Goal: Information Seeking & Learning: Learn about a topic

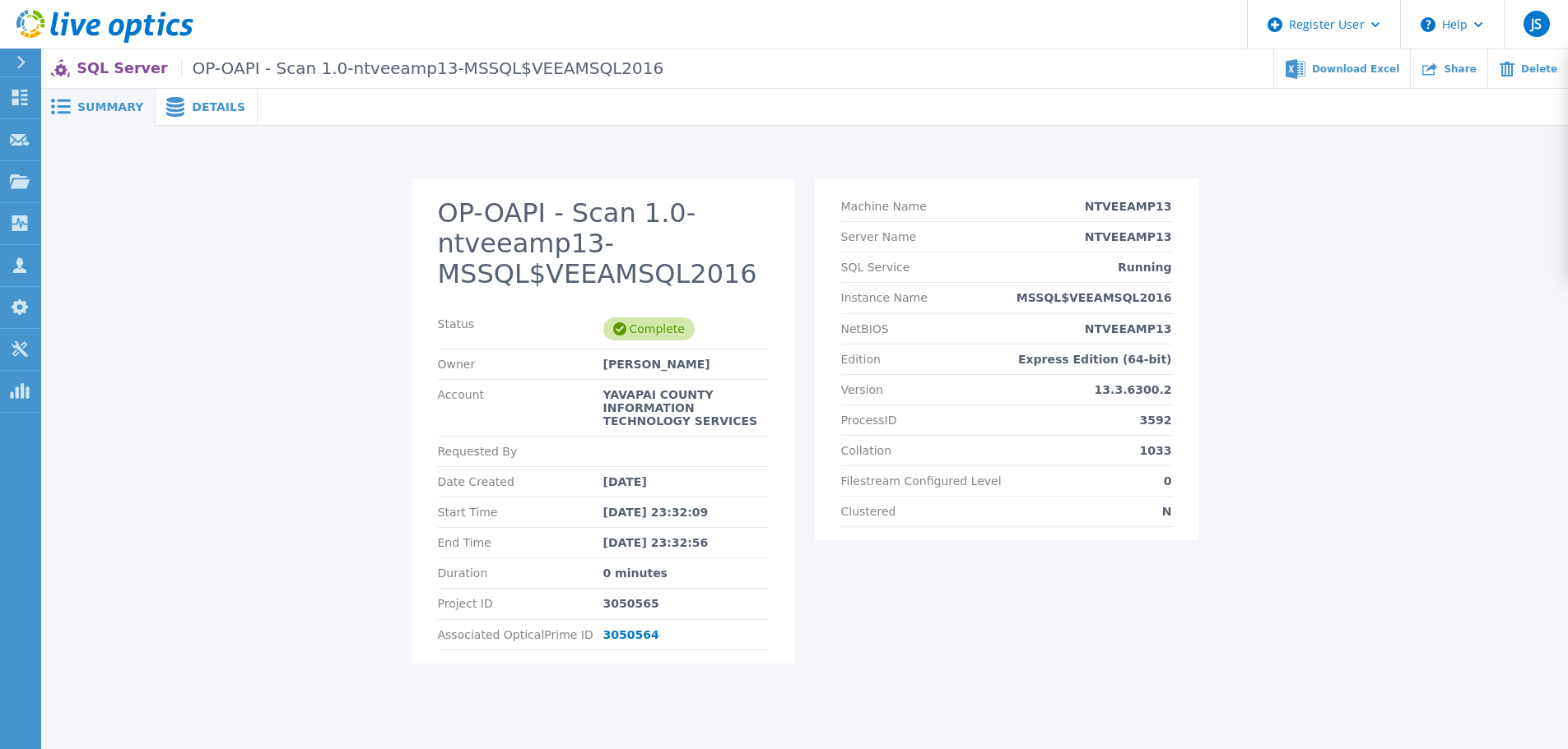
click at [175, 102] on icon at bounding box center [175, 107] width 20 height 20
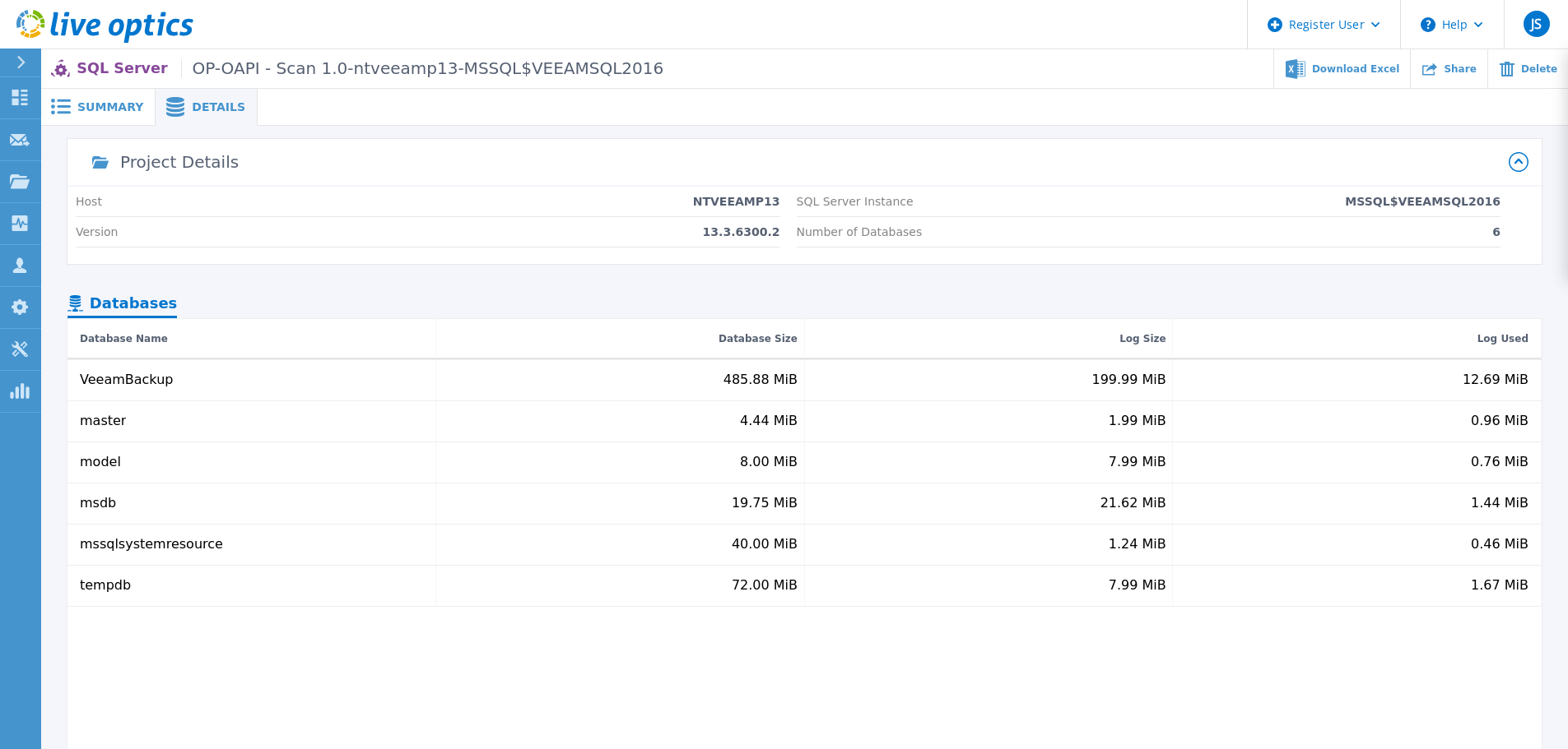
click at [103, 101] on span "Summary" at bounding box center [110, 107] width 66 height 12
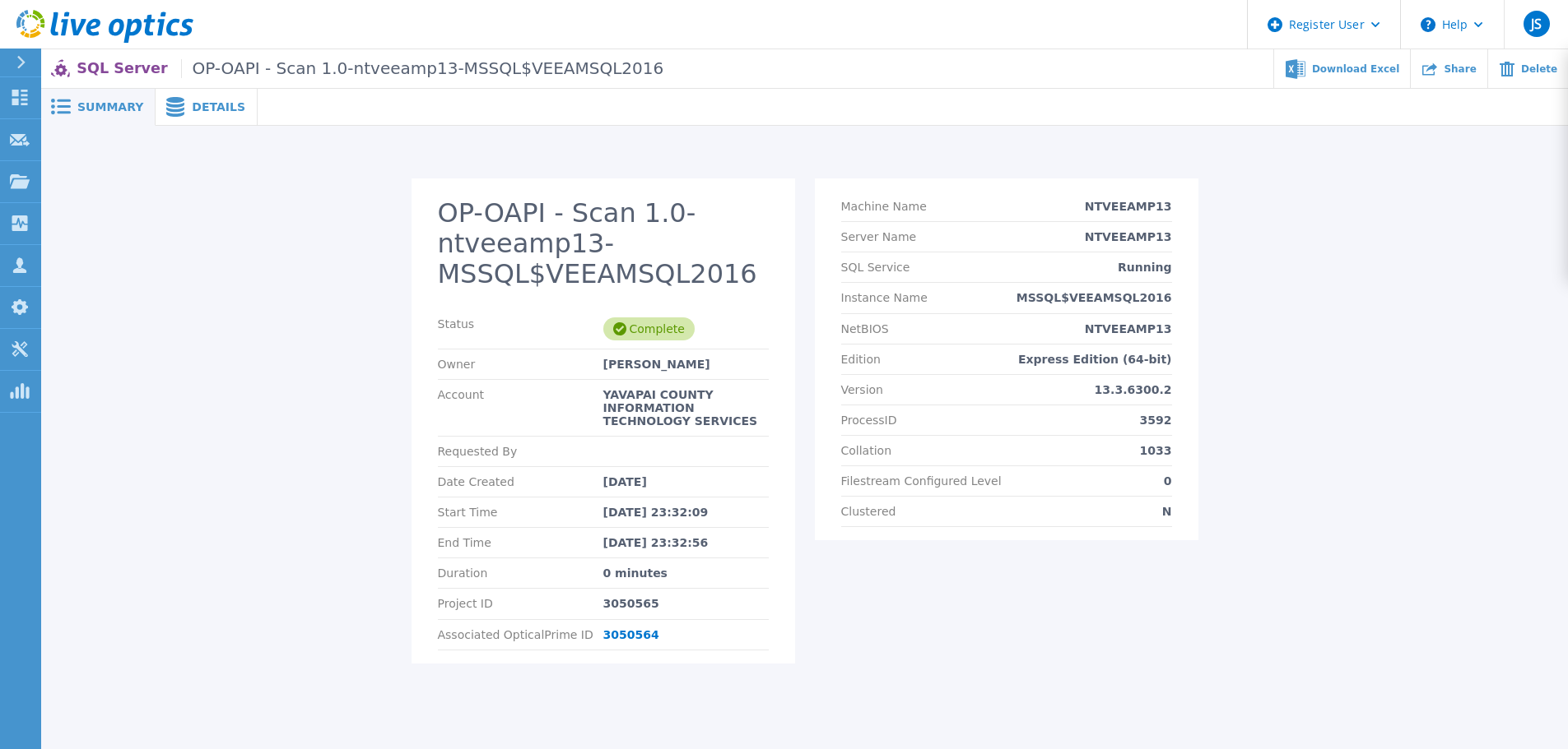
click at [22, 66] on icon at bounding box center [21, 62] width 9 height 13
click at [283, 152] on div "OP-OAPI - Scan 1.0-ntveeamp13-MSSQL$VEEAMSQL2016 Status Complete Owner Chris Co…" at bounding box center [804, 412] width 1527 height 573
click at [624, 640] on link "3050564" at bounding box center [631, 635] width 56 height 13
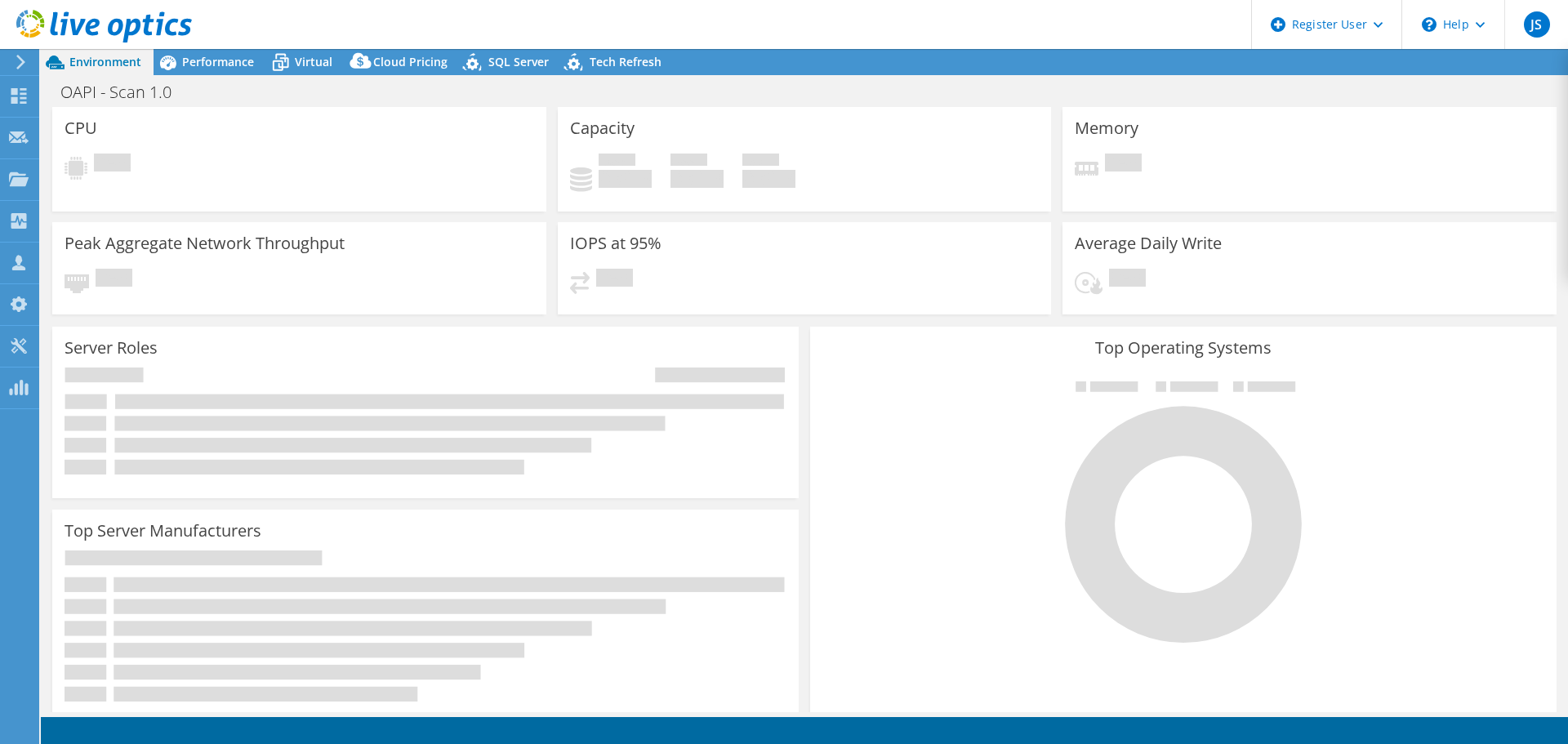
select select "USD"
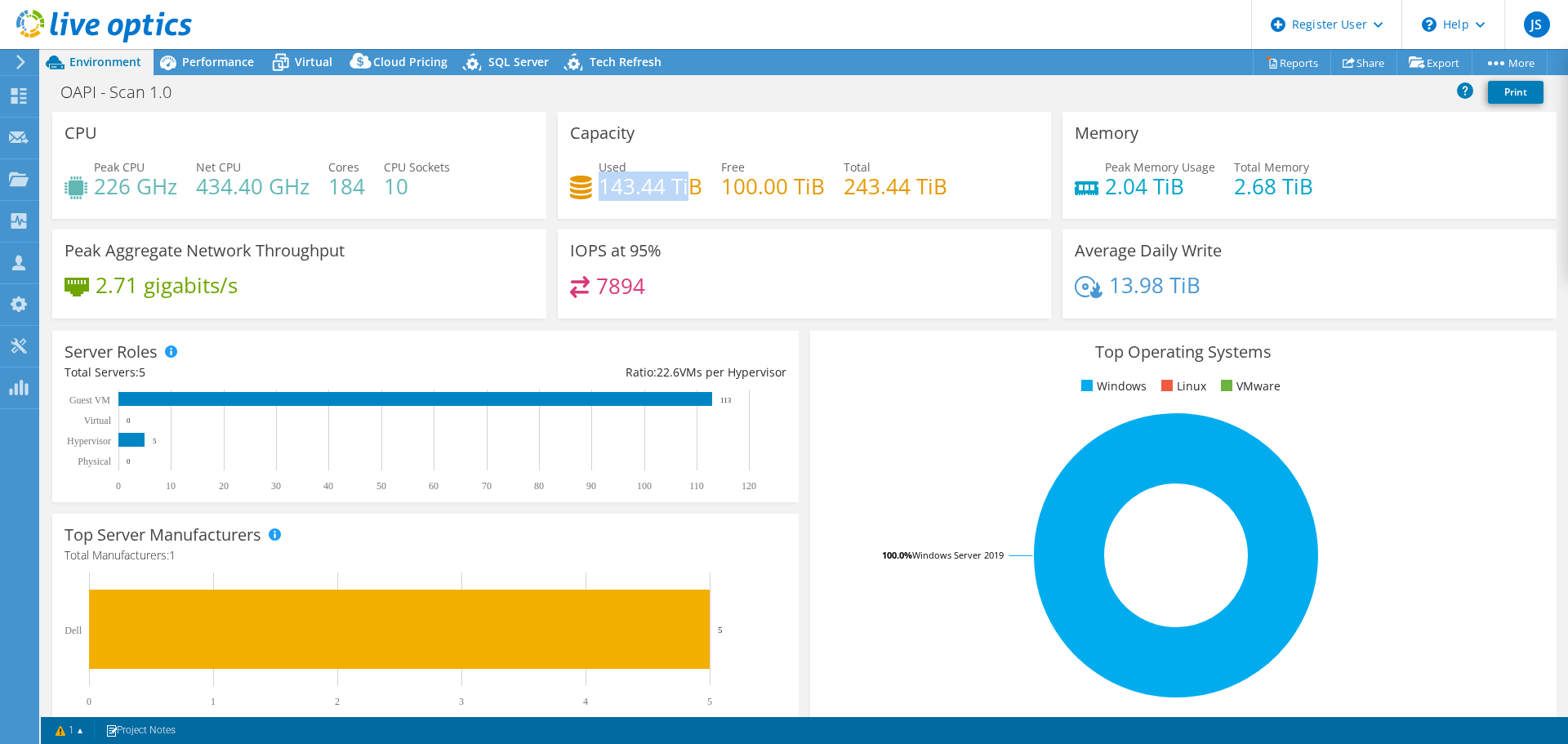
drag, startPoint x: 597, startPoint y: 184, endPoint x: 688, endPoint y: 179, distance: 91.1
click at [688, 179] on h4 "143.44 TiB" at bounding box center [650, 186] width 103 height 18
click at [849, 237] on div "IOPS at 95% 7894" at bounding box center [805, 274] width 494 height 89
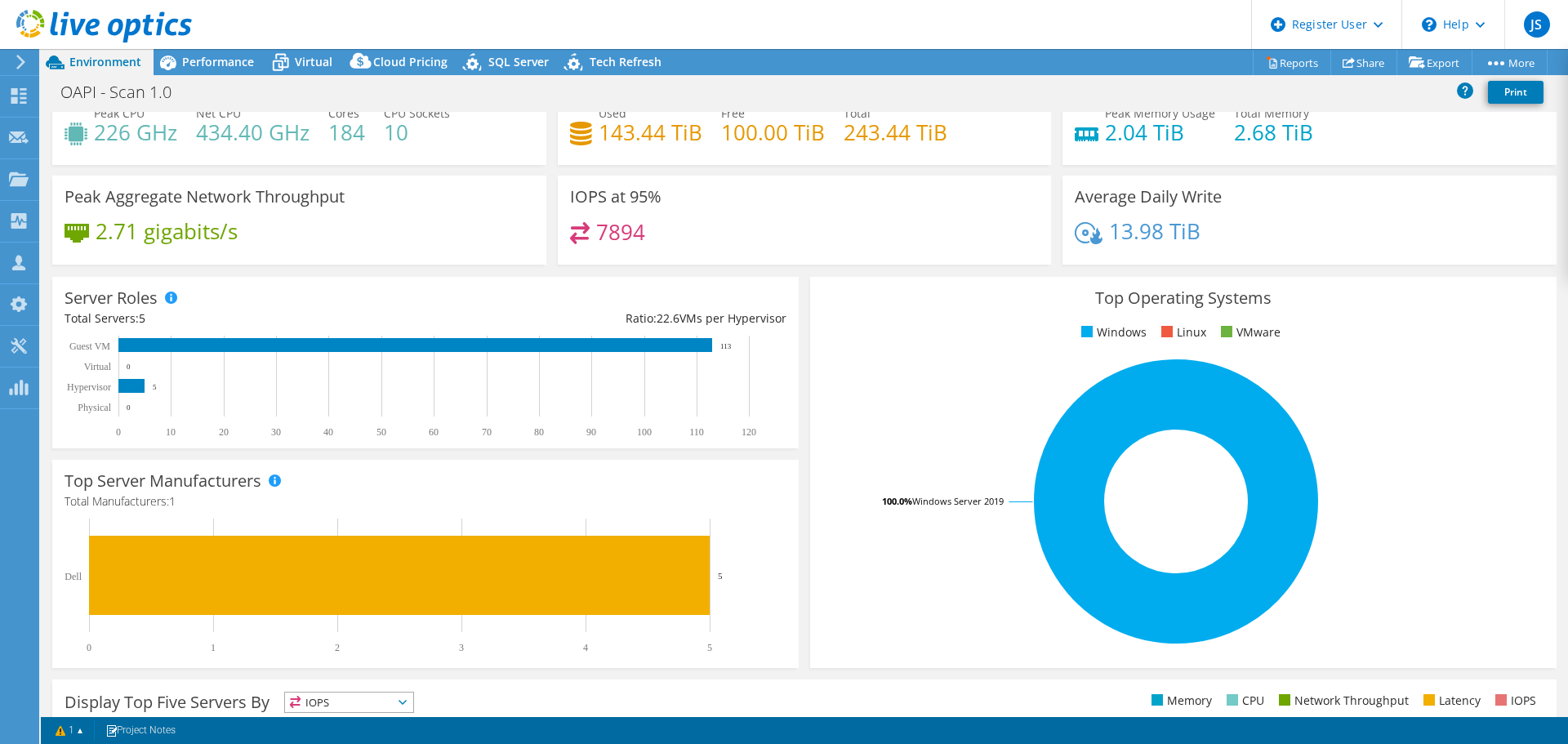
scroll to position [82, 0]
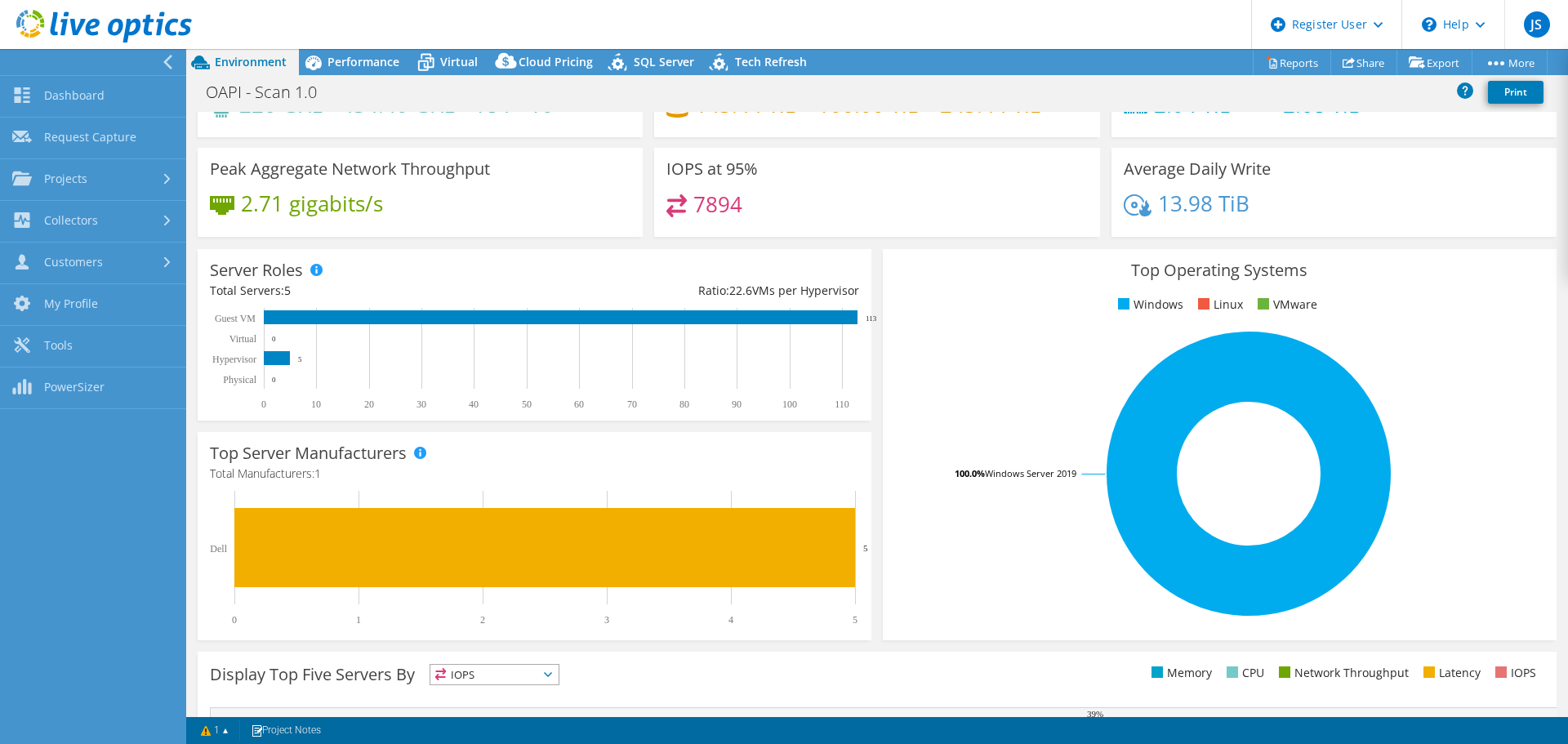
click at [127, 493] on nav "Dashboard Request Capture Projects Search Projects Upload SIOKIT & Files Optica…" at bounding box center [93, 396] width 186 height 695
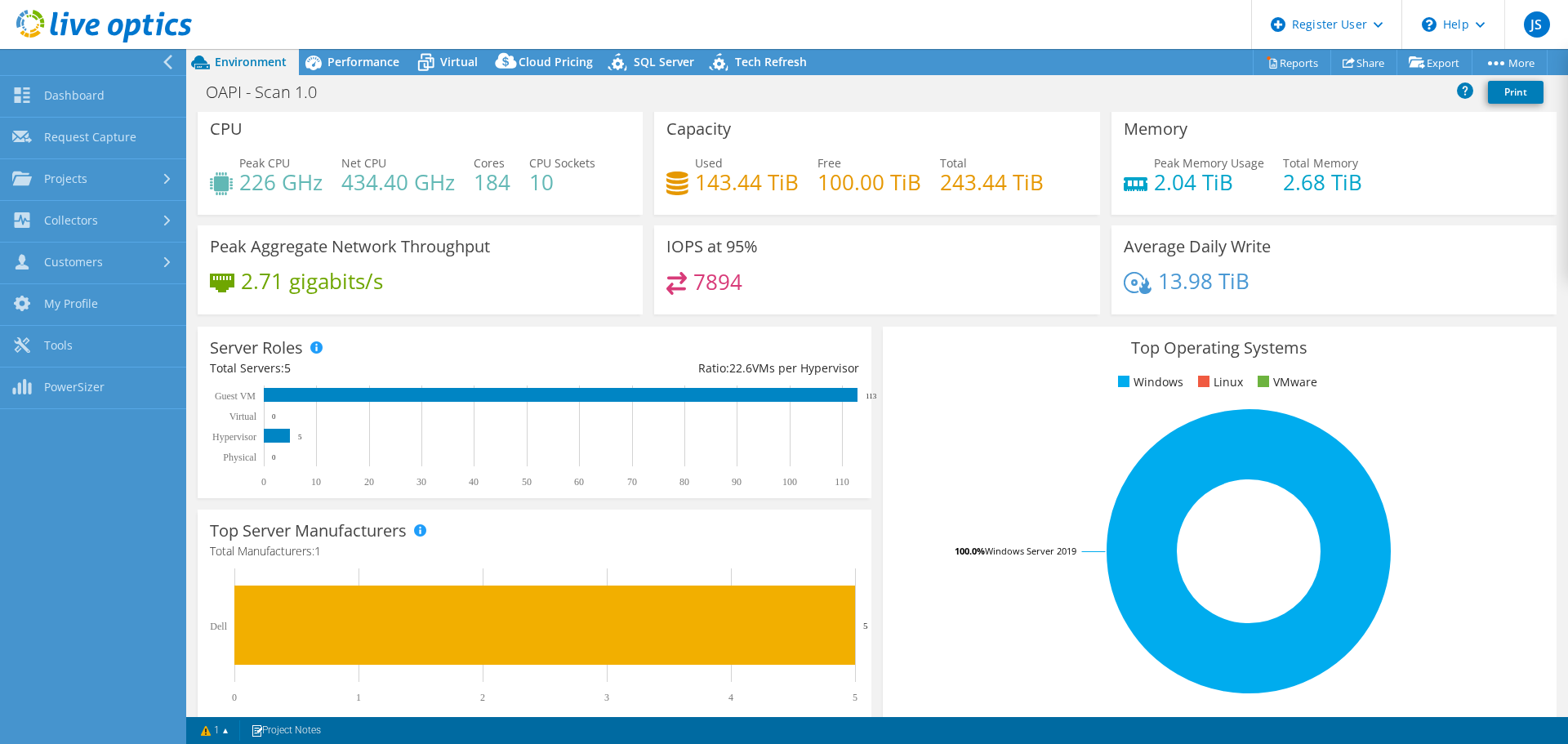
scroll to position [0, 0]
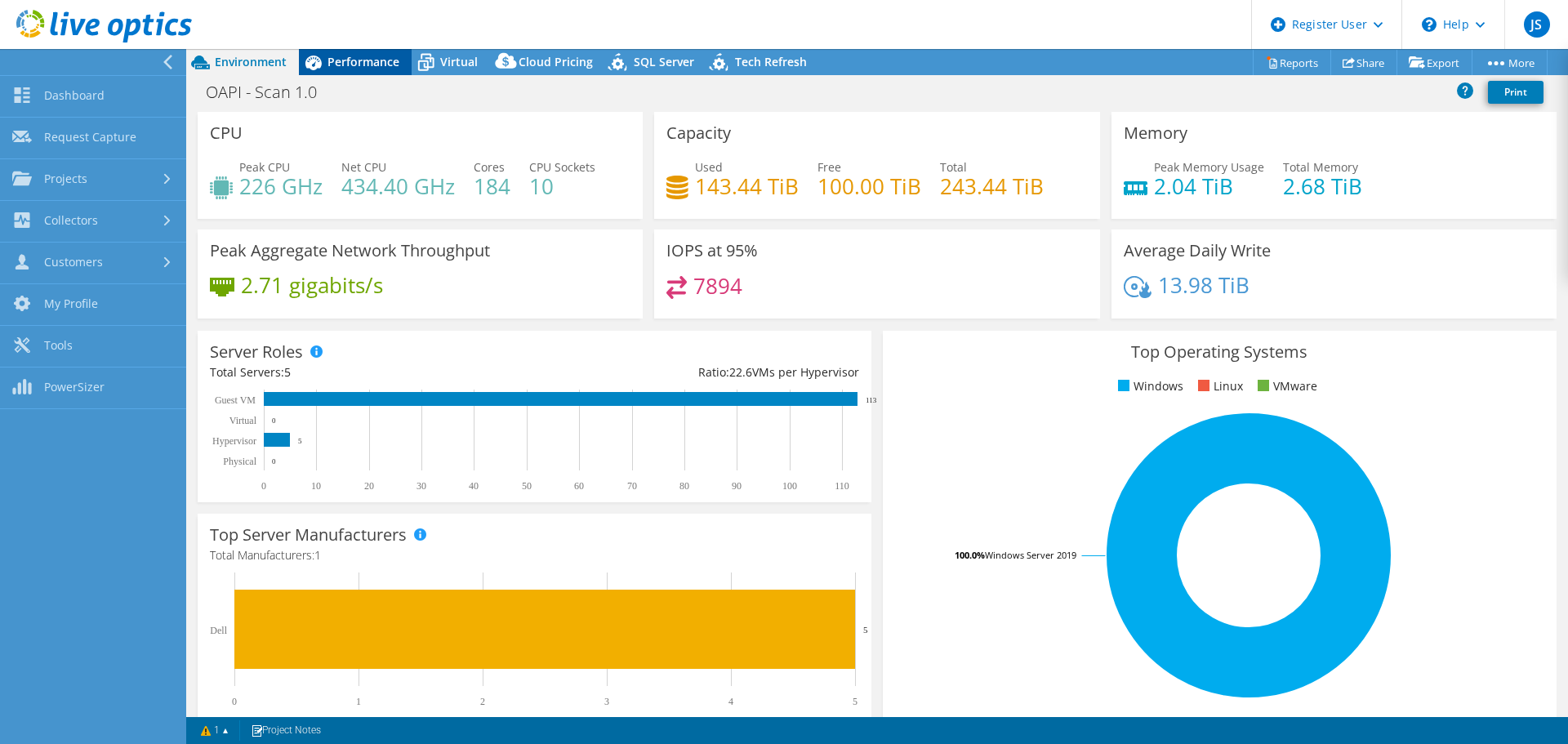
click at [340, 66] on span "Performance" at bounding box center [363, 61] width 72 height 15
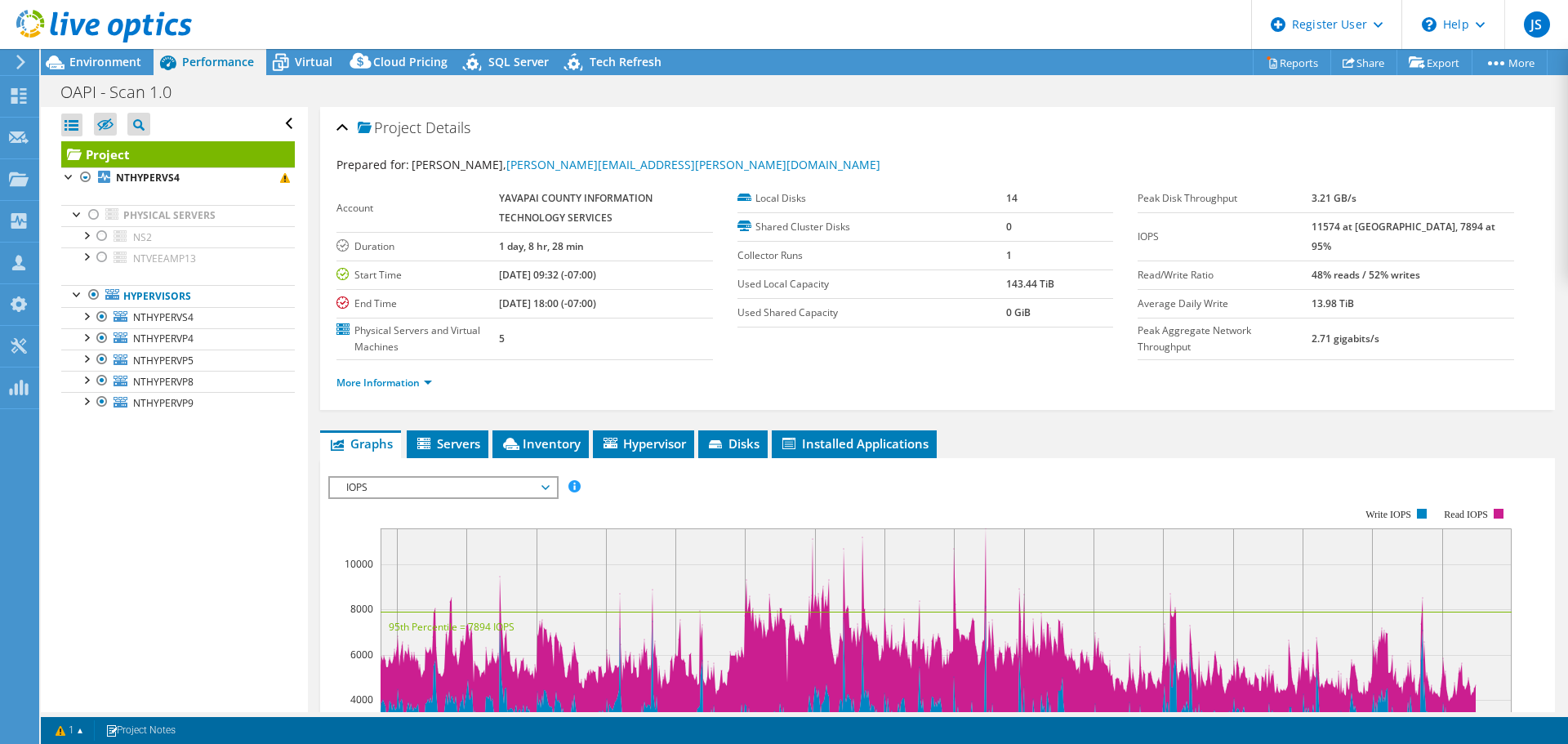
click at [256, 525] on div "Open All Close All Hide Excluded Nodes Project Tree Filter" at bounding box center [174, 409] width 267 height 606
click at [231, 518] on div "Open All Close All Hide Excluded Nodes Project Tree Filter" at bounding box center [174, 409] width 267 height 606
click at [934, 374] on ul "More Information" at bounding box center [937, 381] width 1202 height 22
click at [19, 55] on icon at bounding box center [21, 62] width 12 height 14
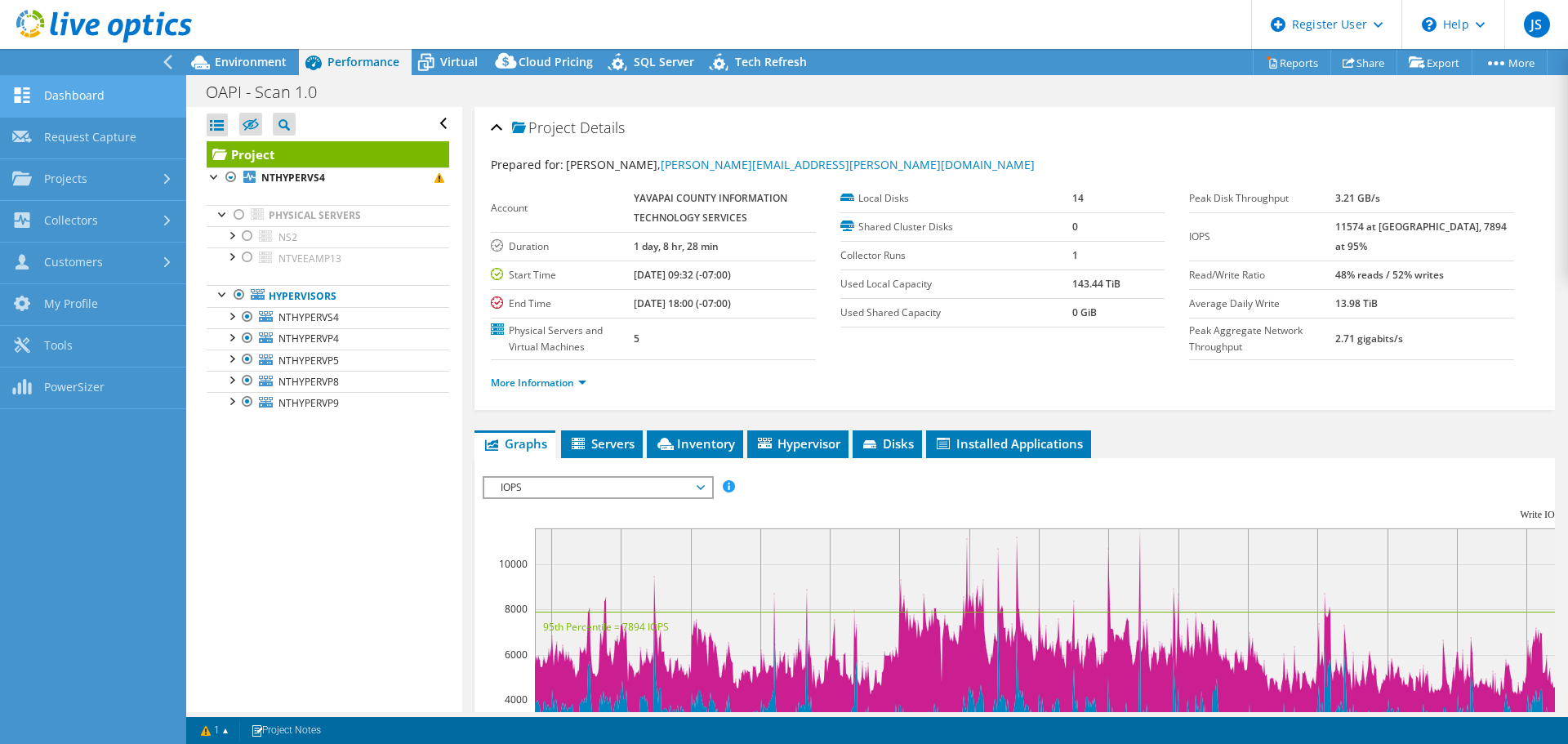
click at [119, 98] on link "Dashboard" at bounding box center [93, 96] width 186 height 42
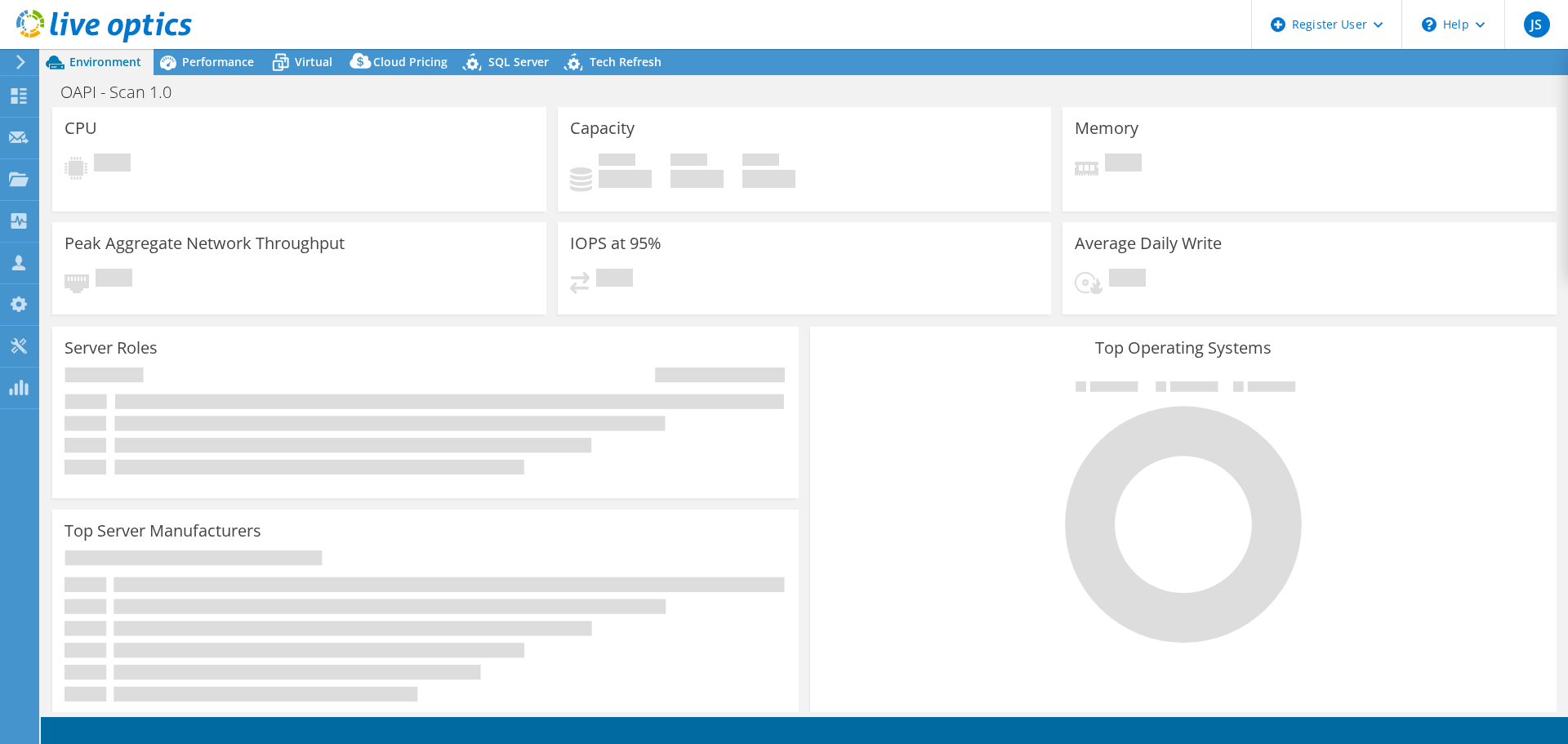
select select "USD"
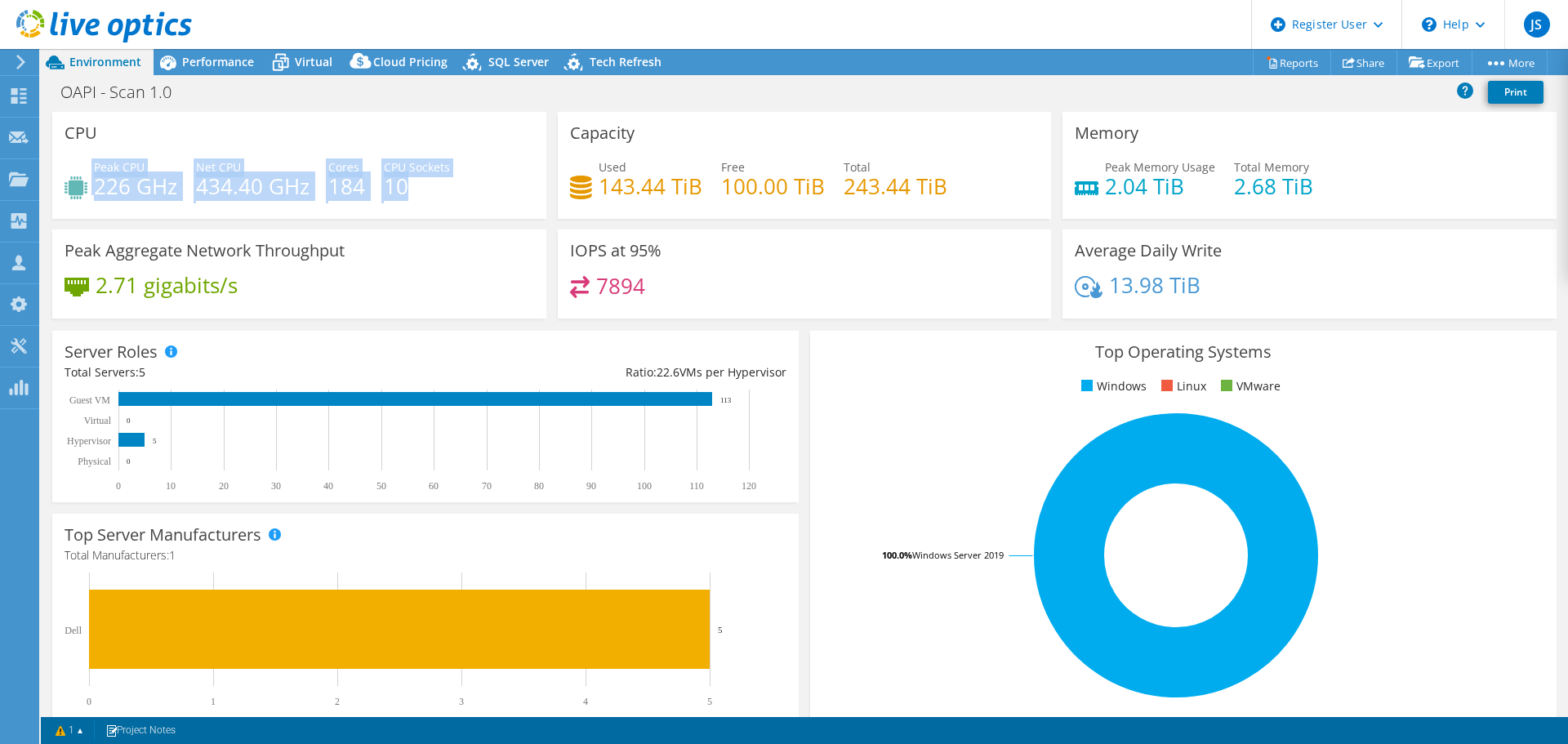
drag, startPoint x: 407, startPoint y: 181, endPoint x: 71, endPoint y: 186, distance: 336.0
click at [71, 186] on div "Peak CPU 226 GHz Net CPU 434.40 GHz Cores 184 CPU Sockets 10" at bounding box center [299, 186] width 470 height 54
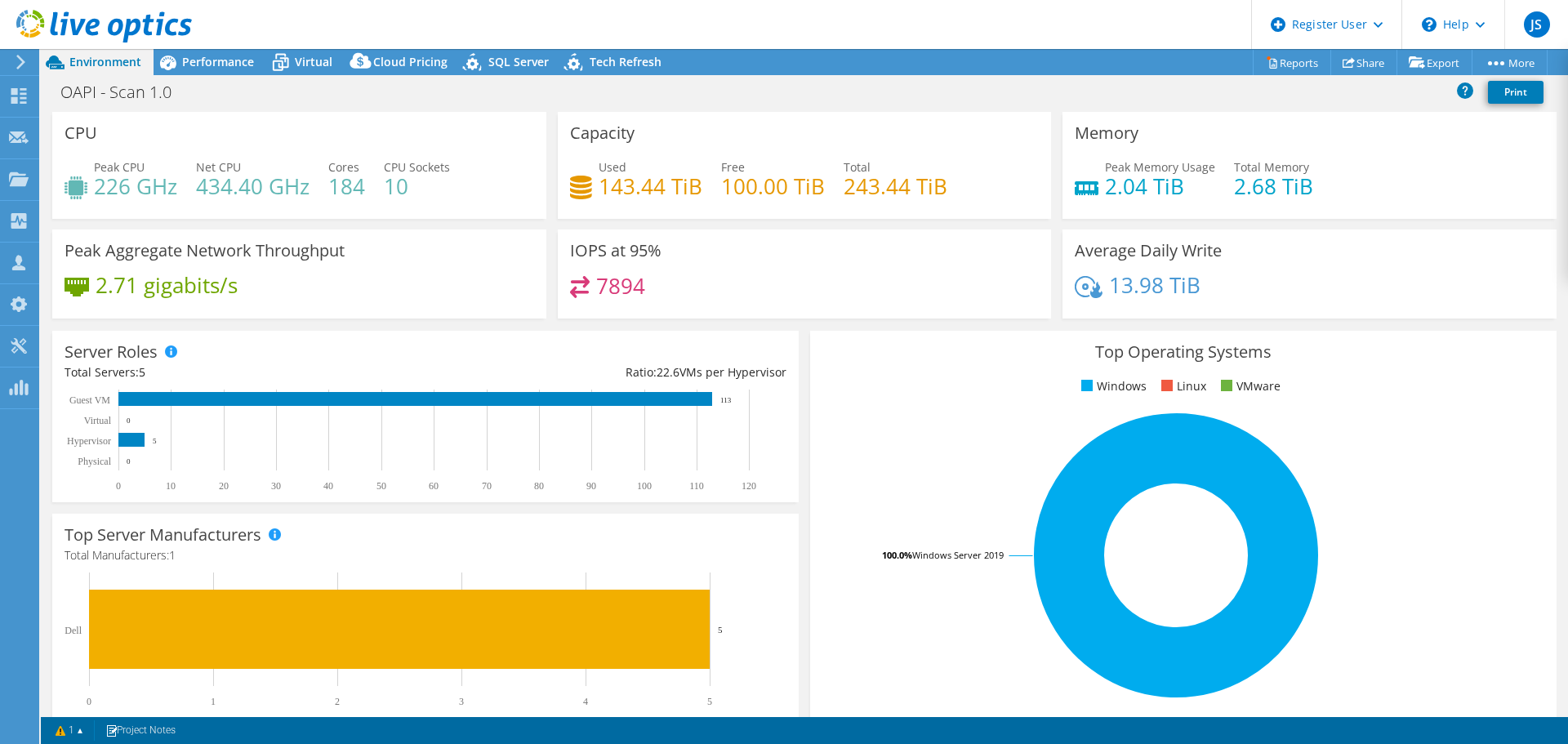
click at [495, 198] on div "Peak CPU 226 GHz Net CPU 434.40 GHz Cores 184 CPU Sockets 10" at bounding box center [299, 186] width 470 height 54
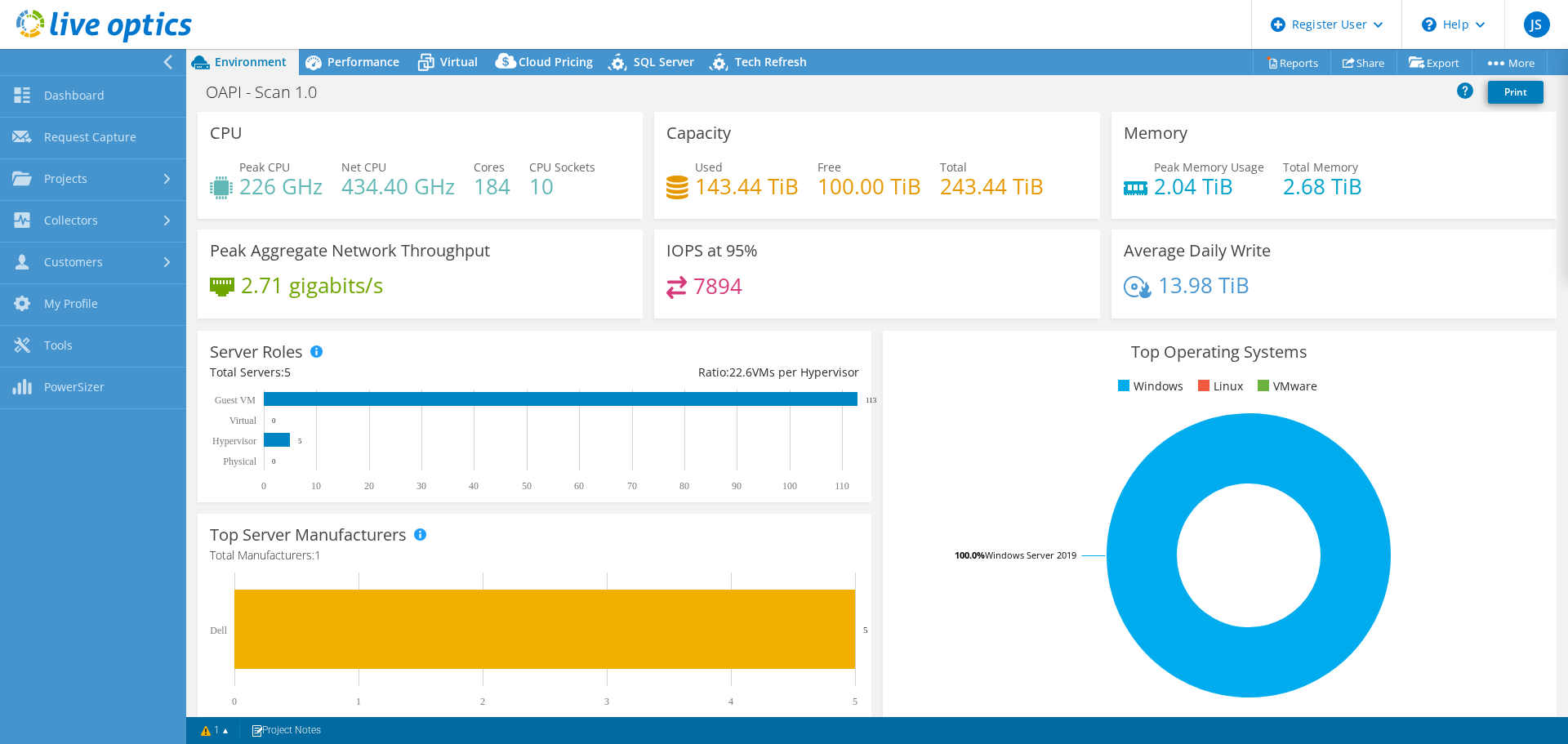
click at [168, 62] on icon at bounding box center [168, 62] width 12 height 14
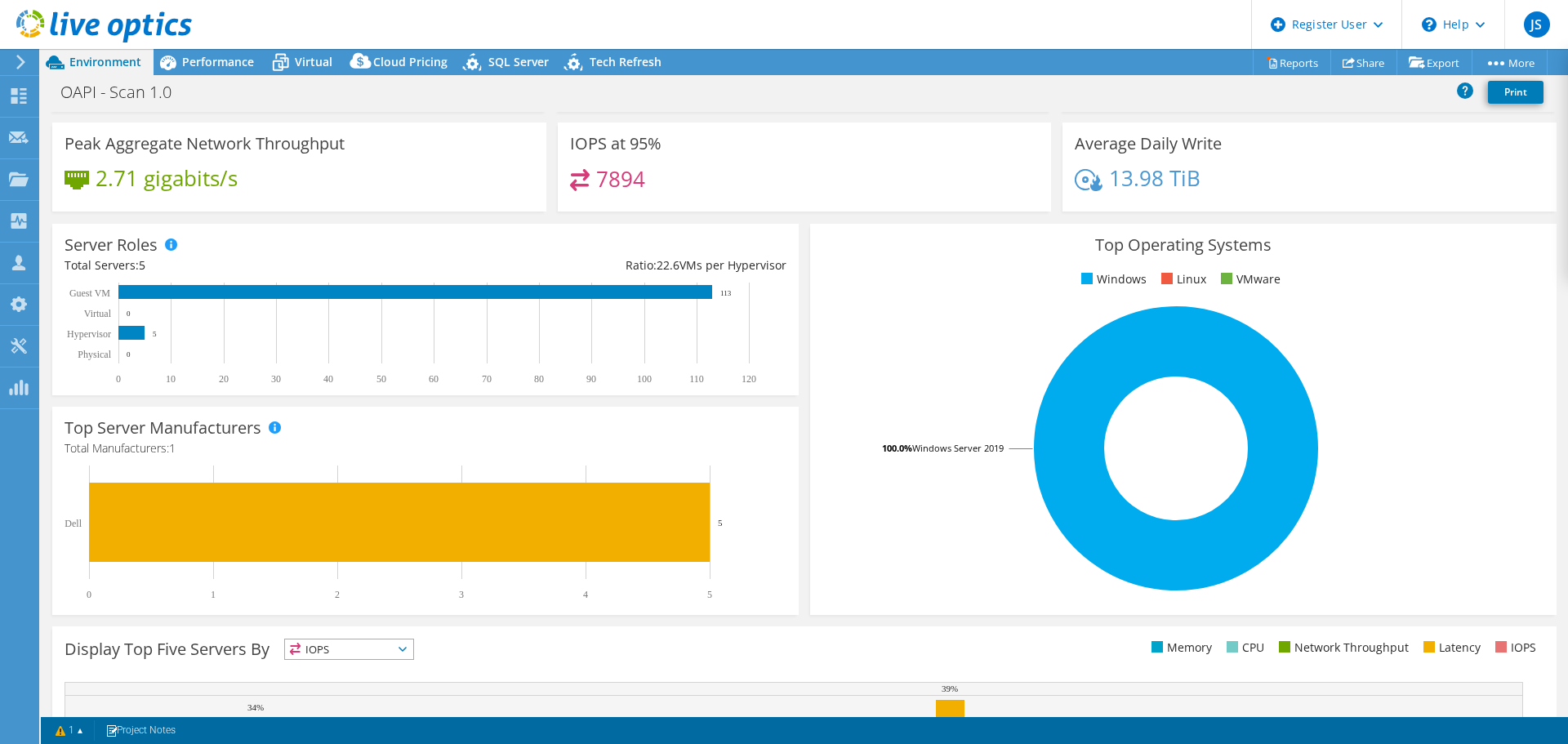
scroll to position [346, 0]
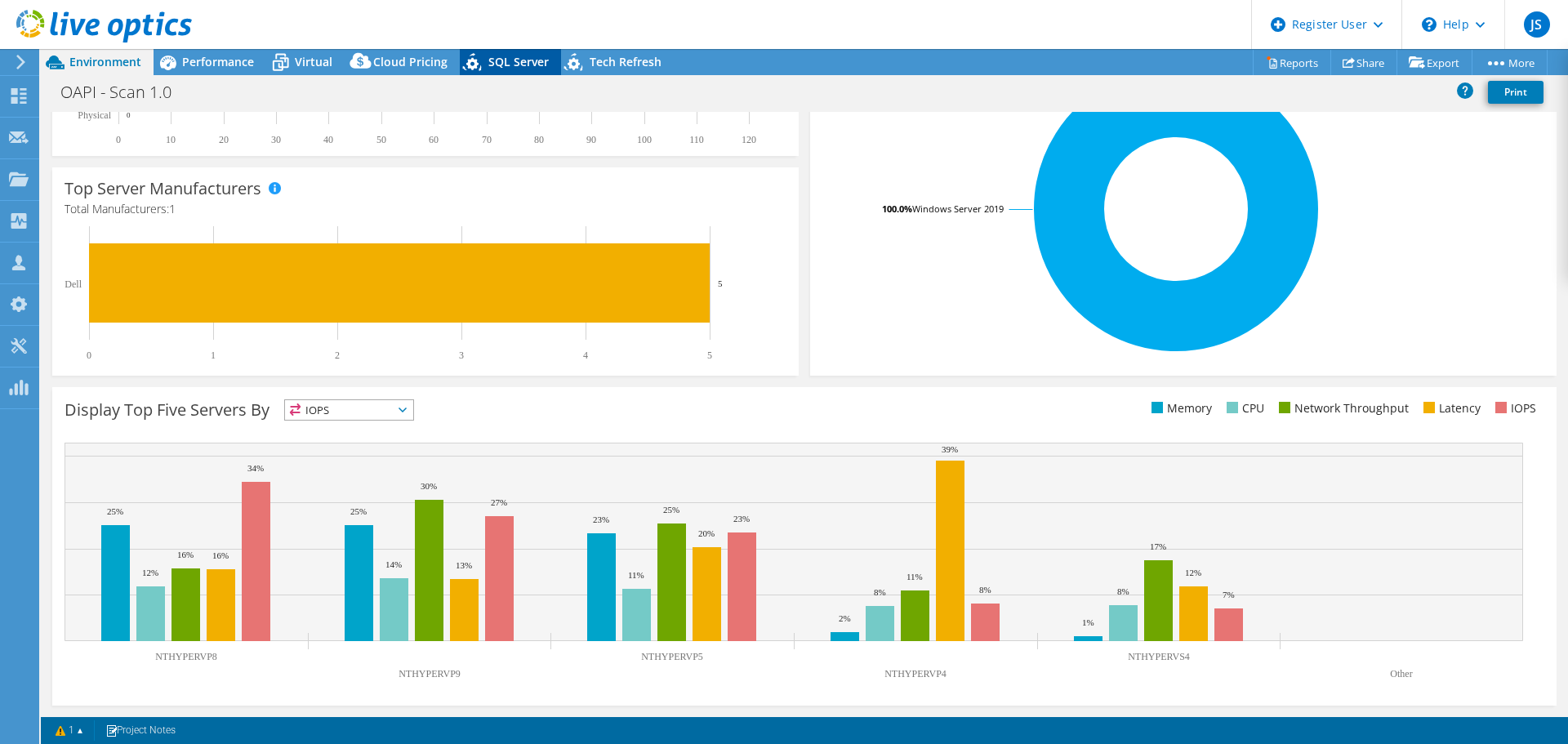
click at [507, 56] on span "SQL Server" at bounding box center [519, 61] width 61 height 15
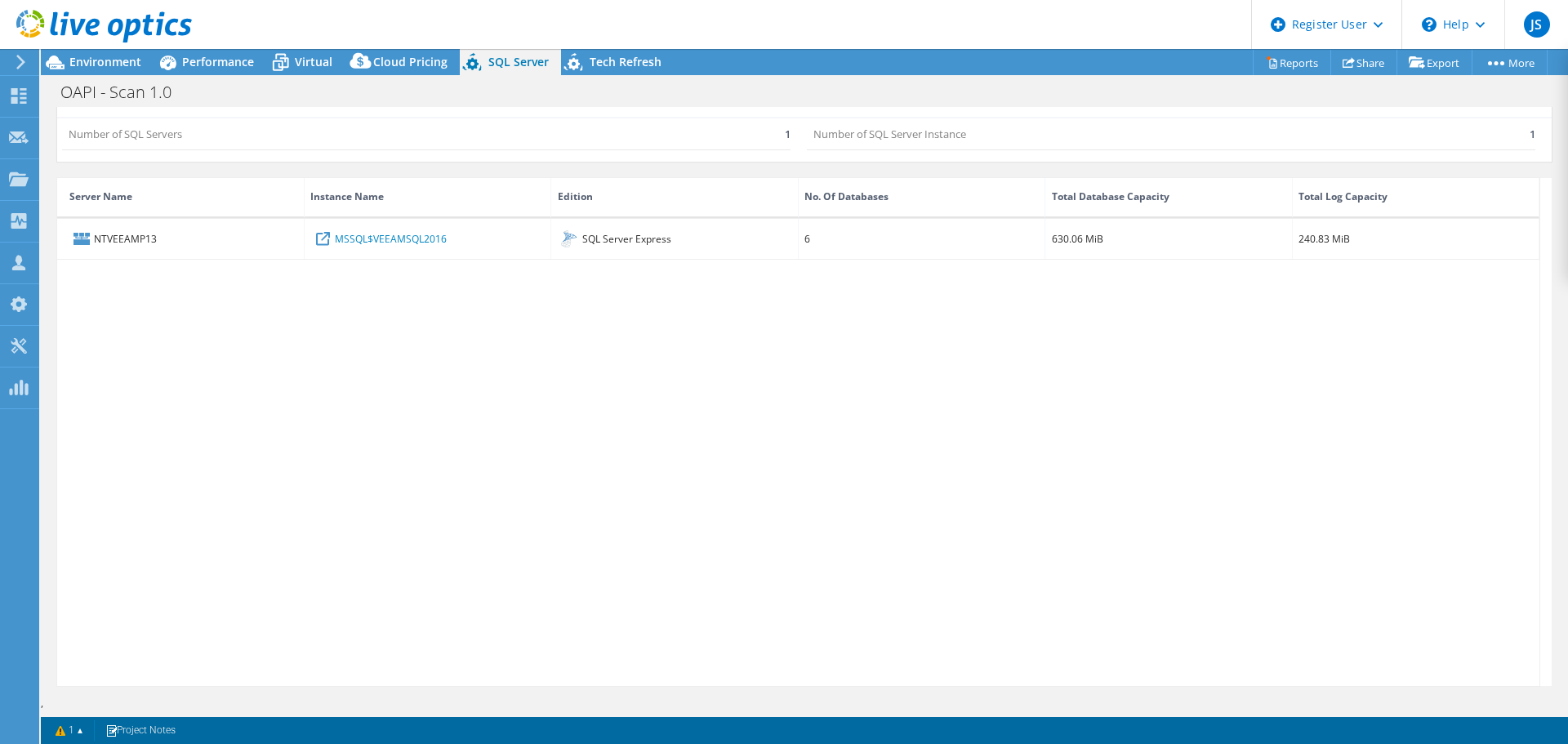
scroll to position [45, 0]
click at [185, 62] on span "Performance" at bounding box center [218, 61] width 72 height 15
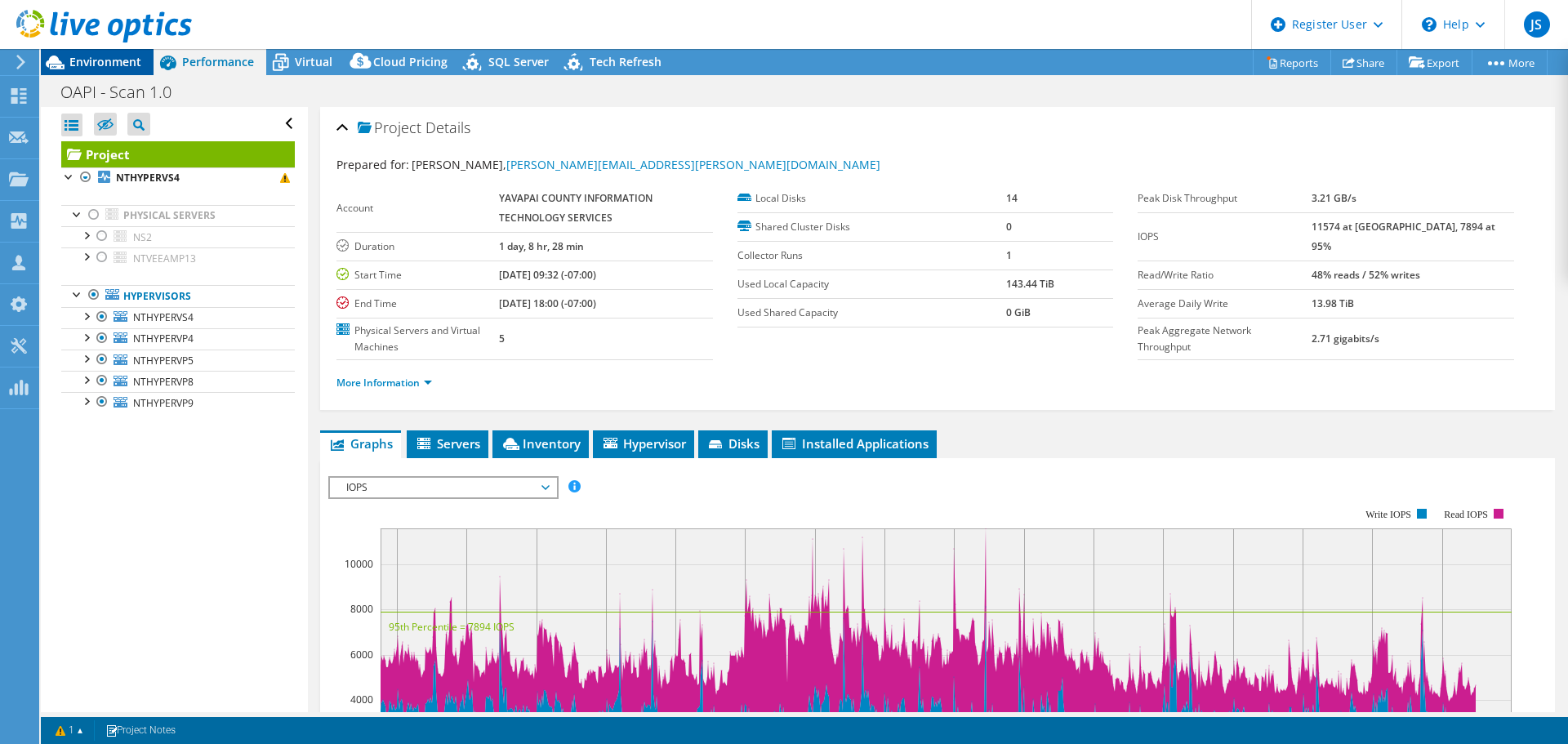
scroll to position [0, 0]
click at [106, 64] on span "Environment" at bounding box center [105, 61] width 72 height 15
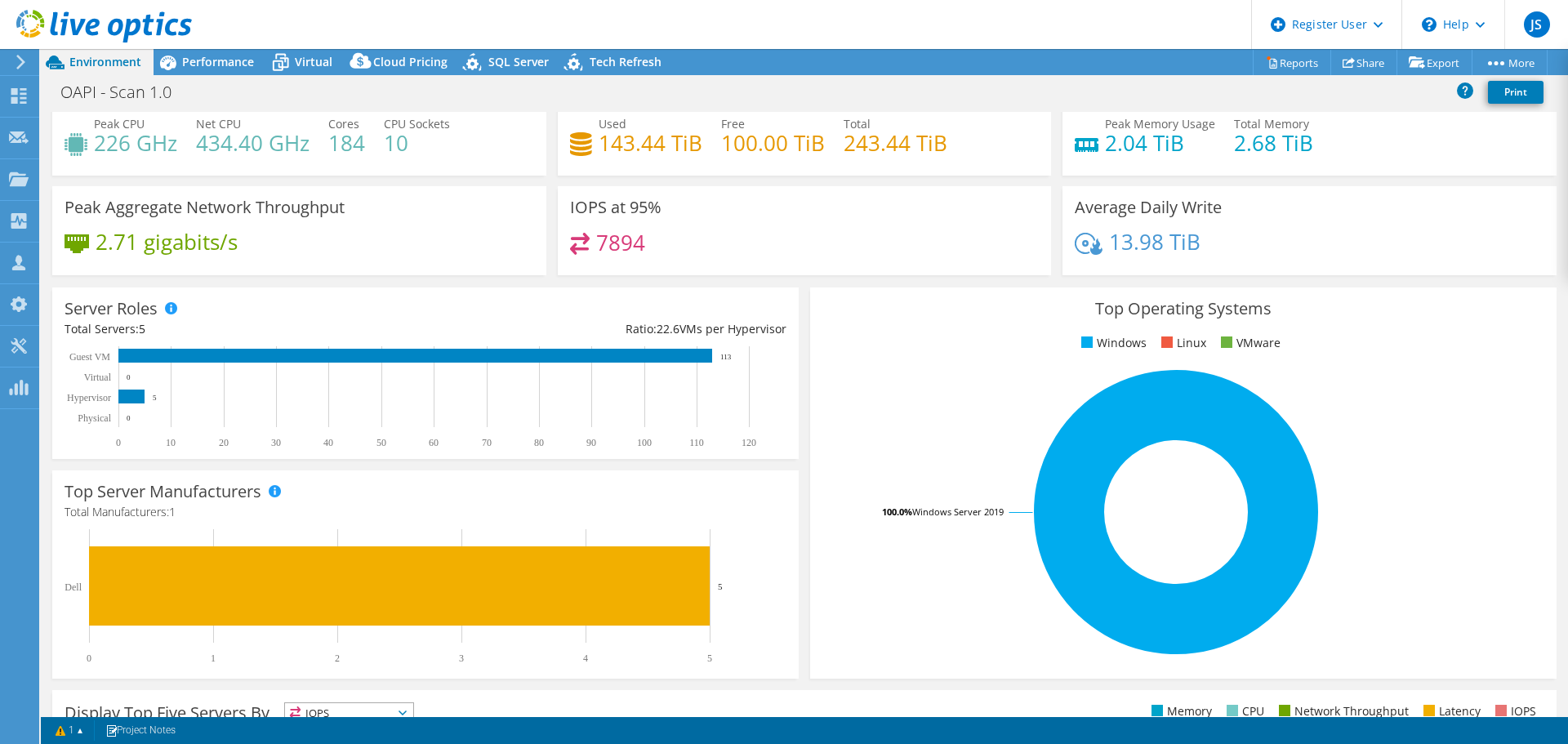
scroll to position [82, 0]
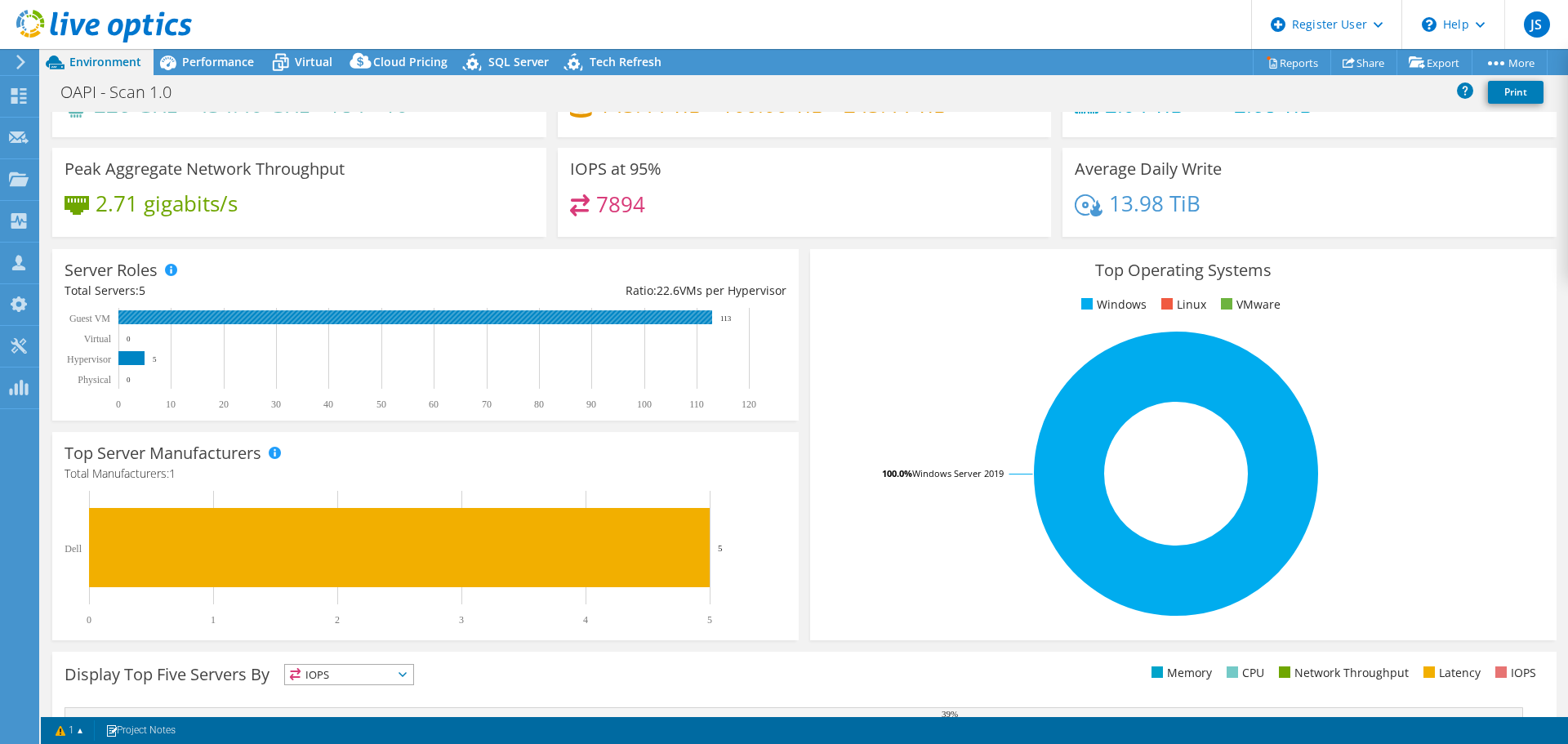
click at [477, 315] on rect at bounding box center [416, 318] width 594 height 14
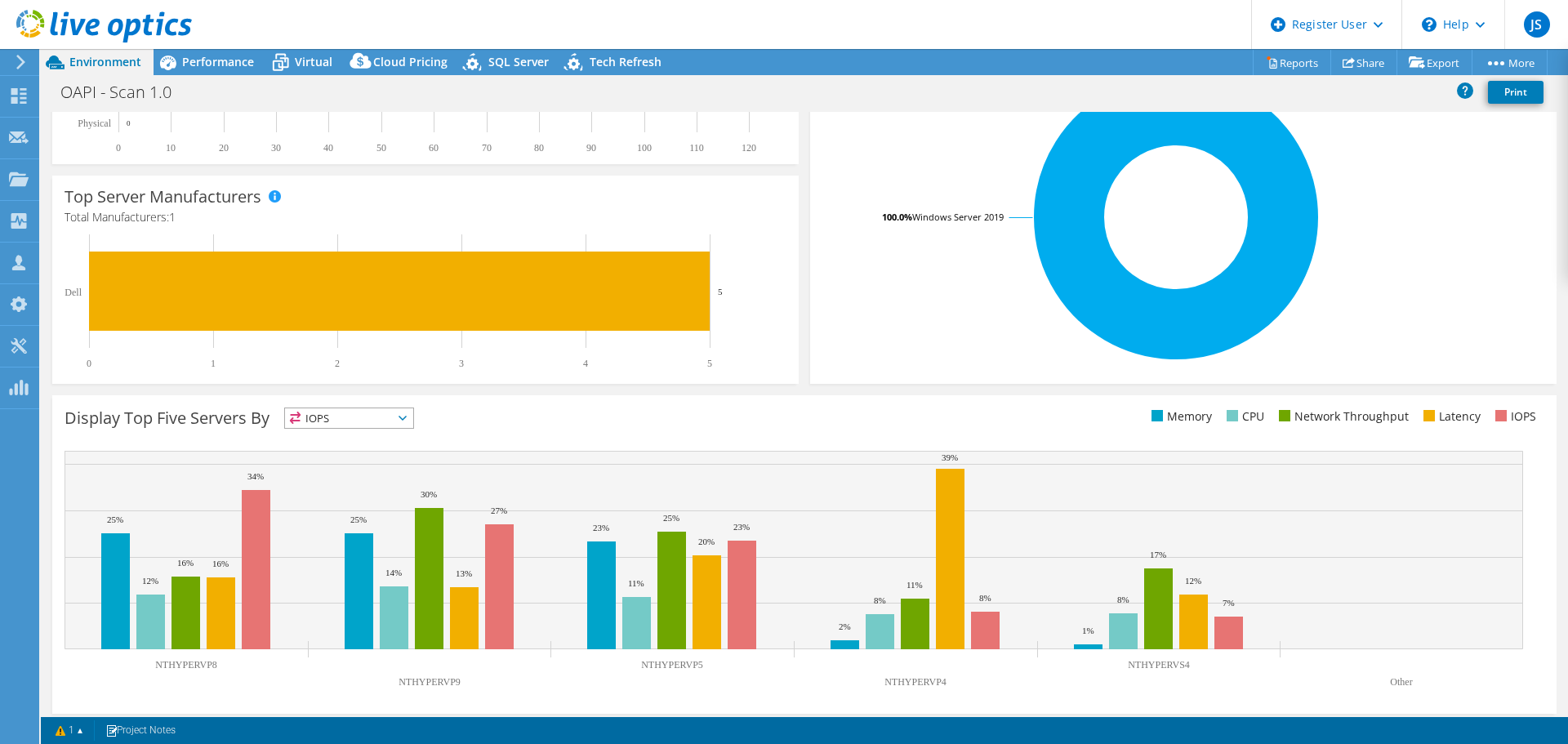
scroll to position [346, 0]
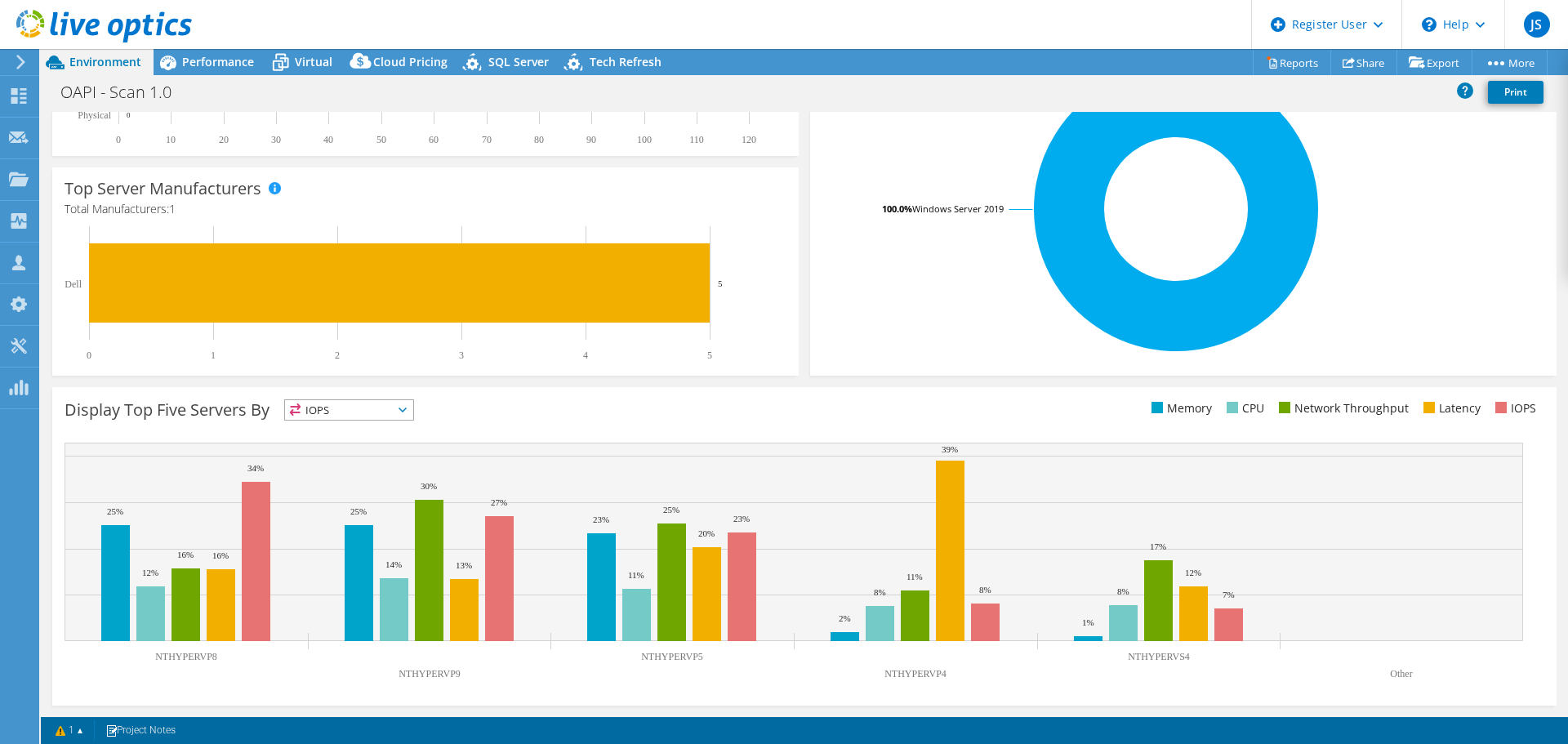
click at [407, 411] on icon at bounding box center [402, 409] width 8 height 4
click at [604, 401] on div "Display Top Five Servers By IOPS IOPS" at bounding box center [434, 413] width 740 height 27
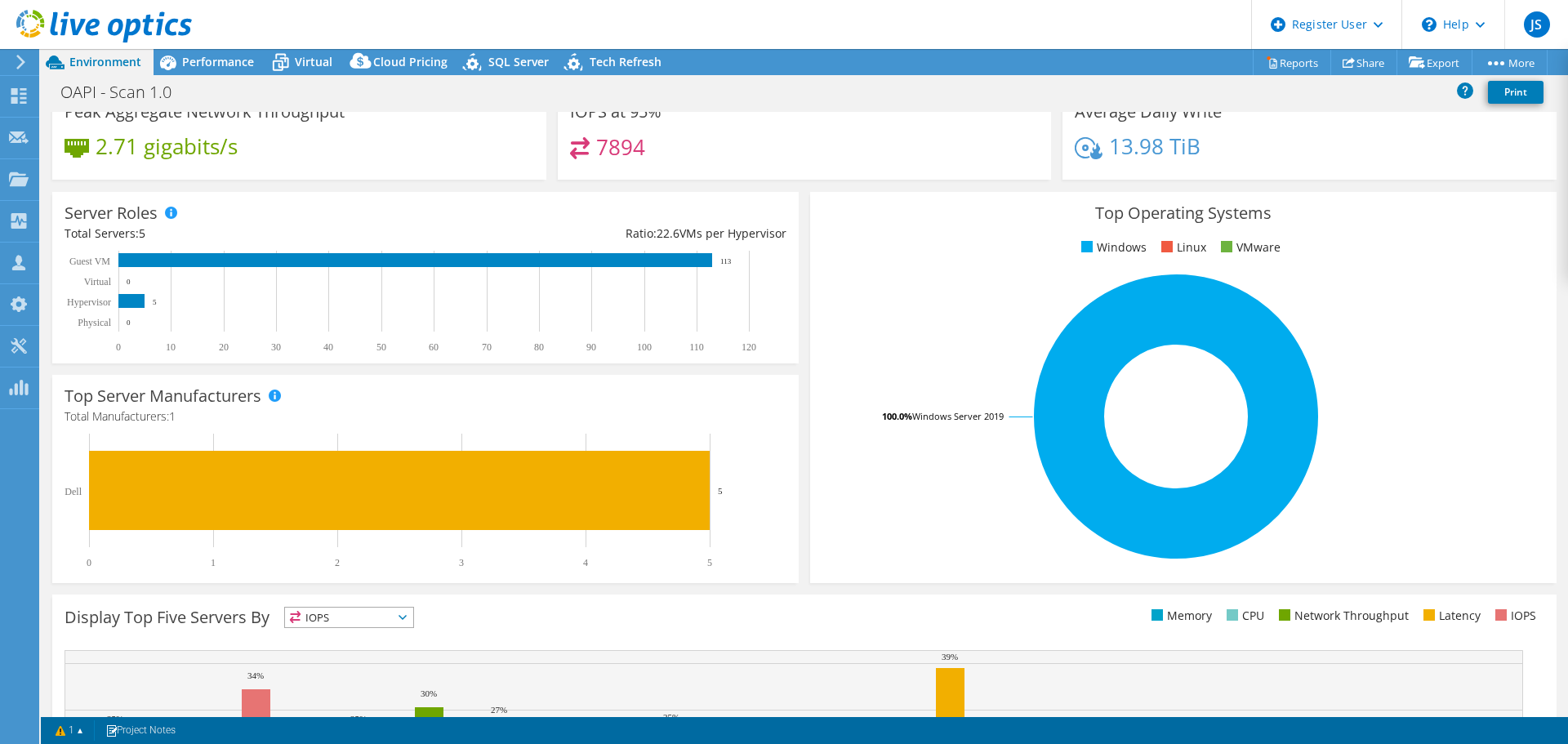
scroll to position [102, 0]
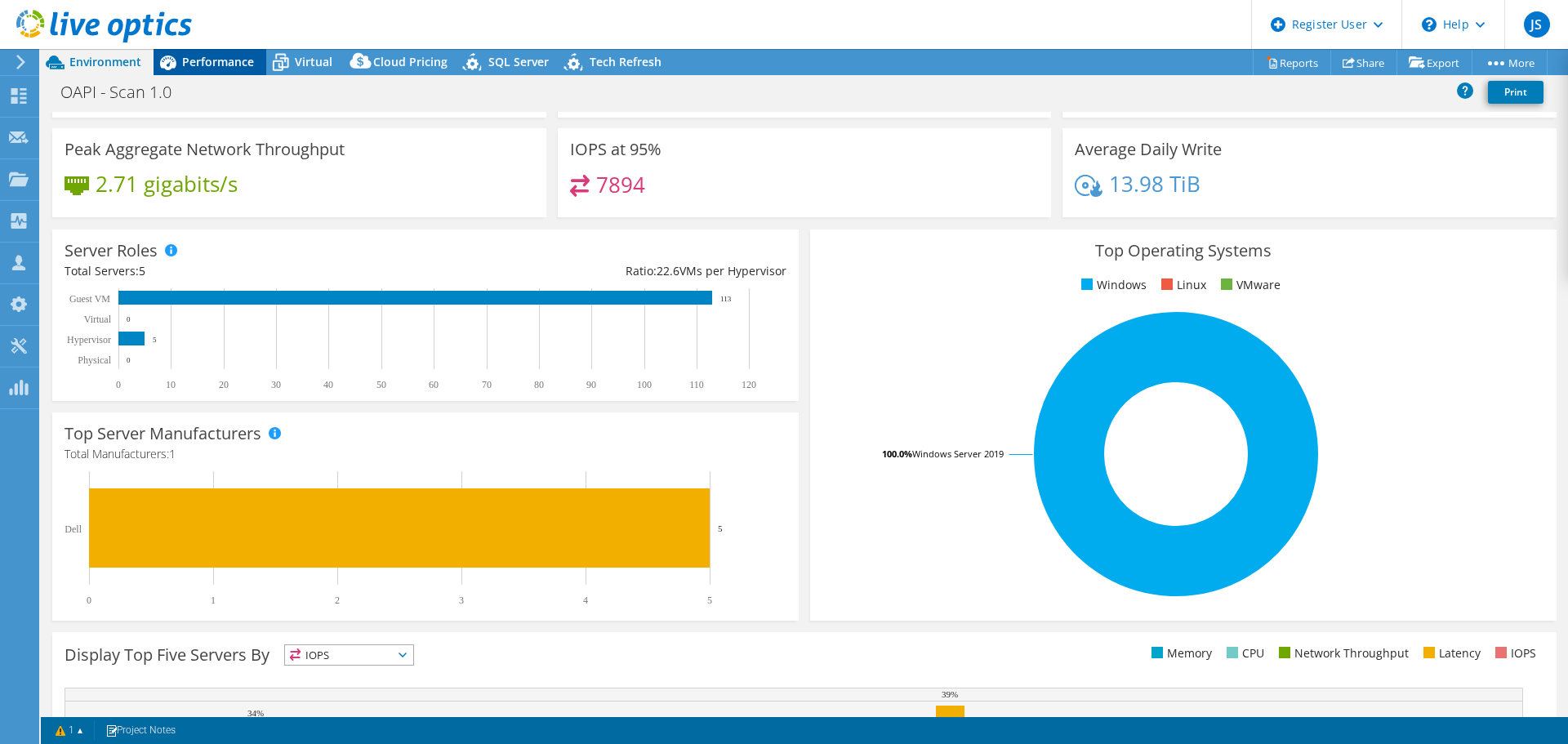
click at [246, 58] on span "Performance" at bounding box center [218, 61] width 72 height 15
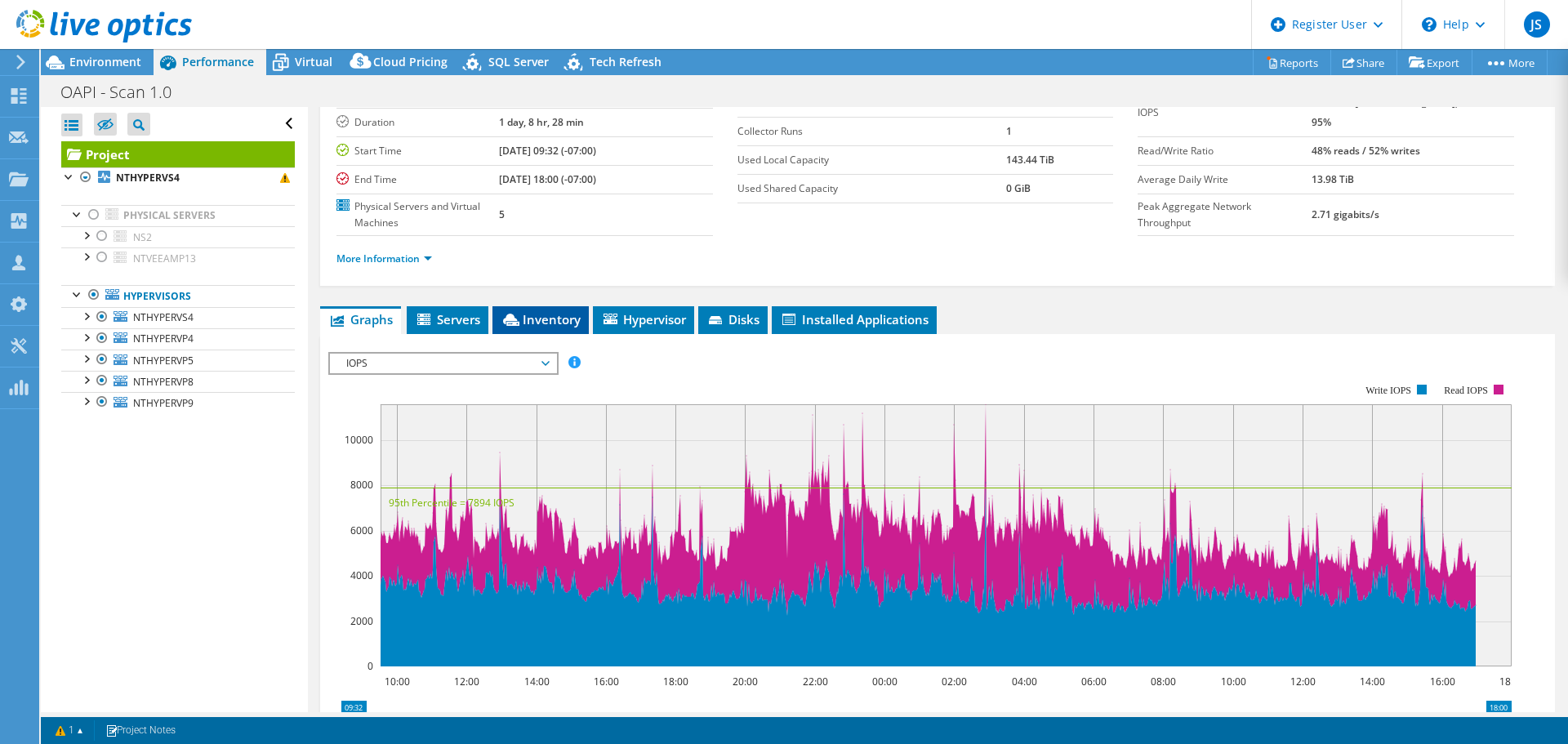
scroll to position [108, 0]
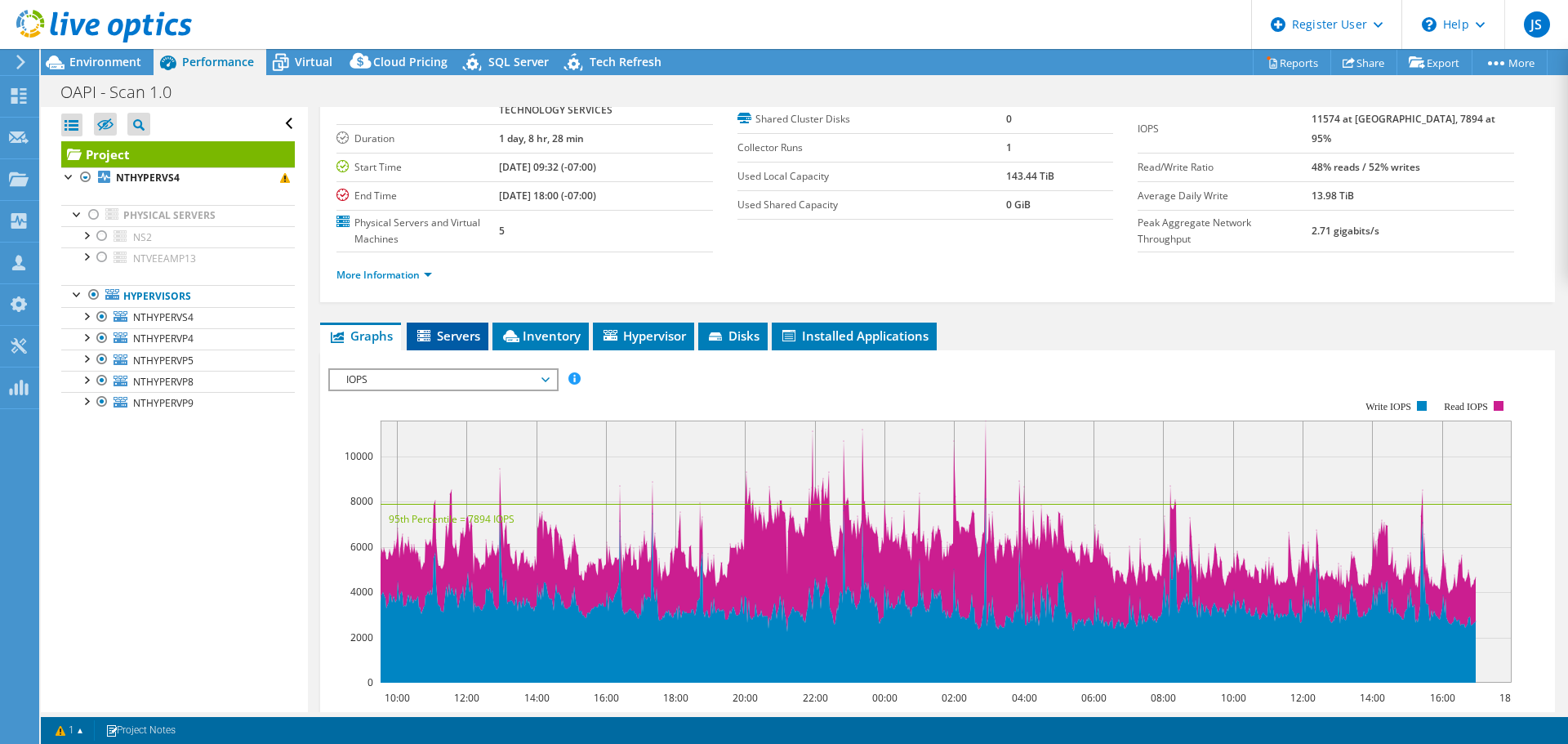
drag, startPoint x: 453, startPoint y: 330, endPoint x: 465, endPoint y: 334, distance: 12.6
click at [454, 331] on span "Servers" at bounding box center [447, 335] width 65 height 16
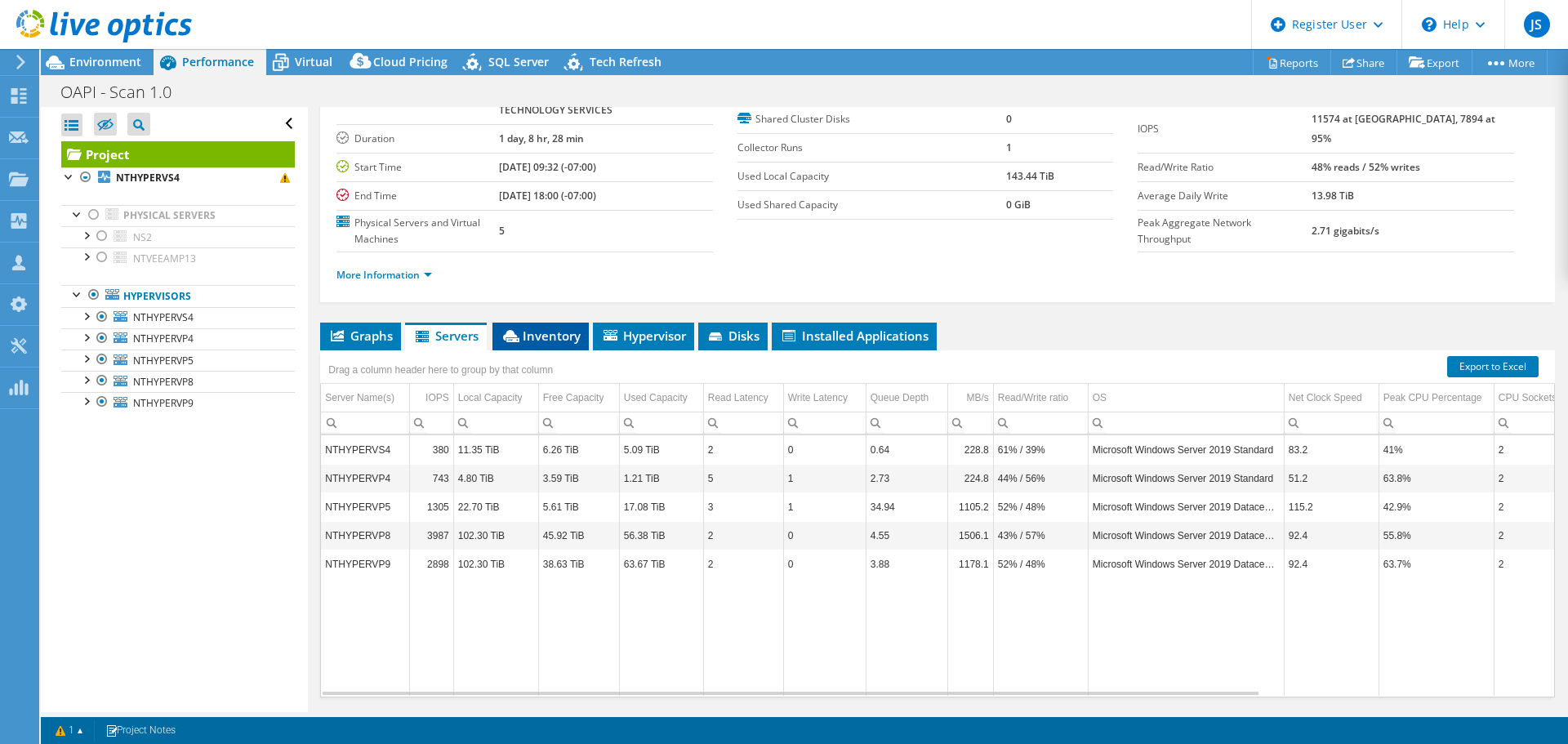
click at [514, 327] on li "Inventory" at bounding box center [541, 336] width 96 height 28
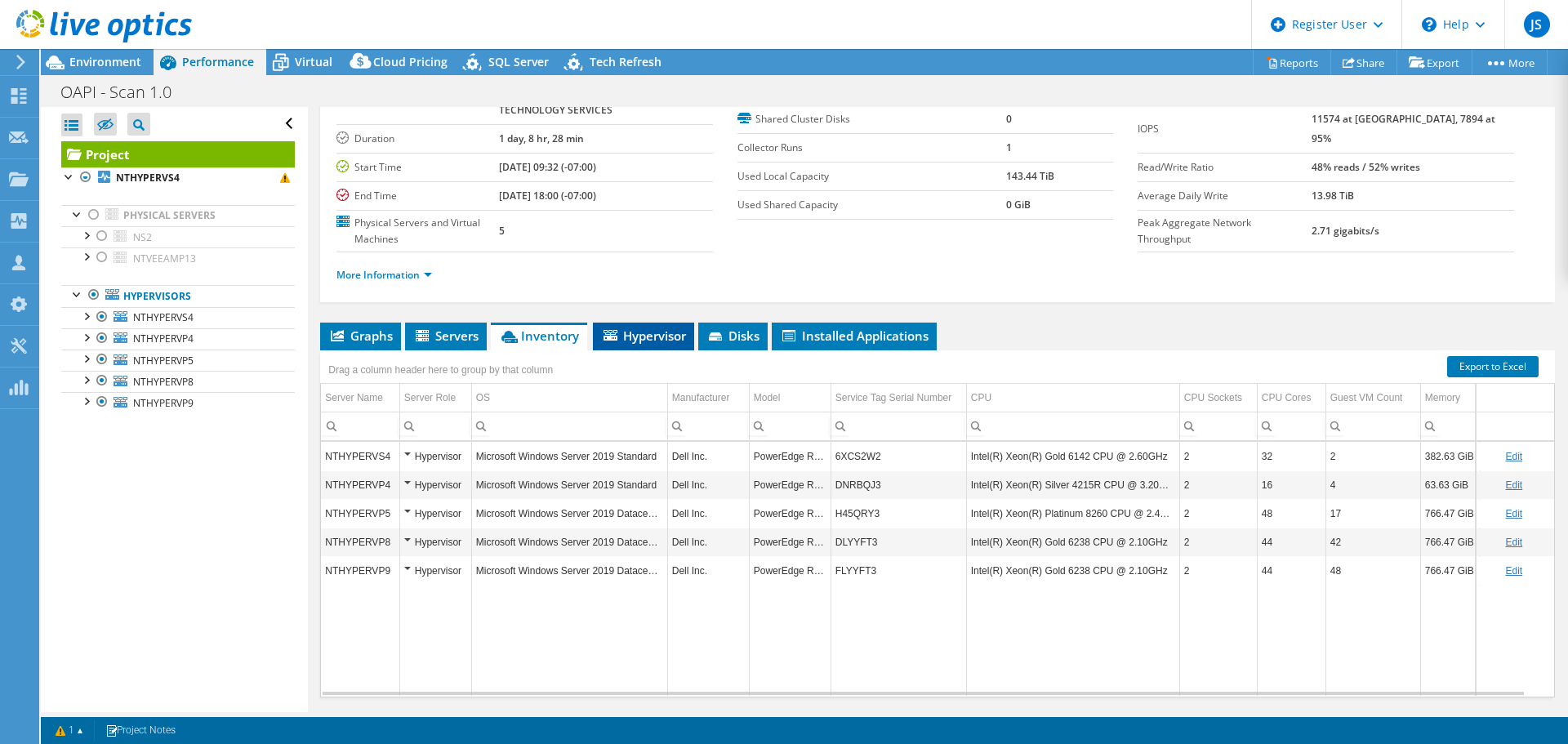
click at [637, 337] on span "Hypervisor" at bounding box center [643, 335] width 85 height 16
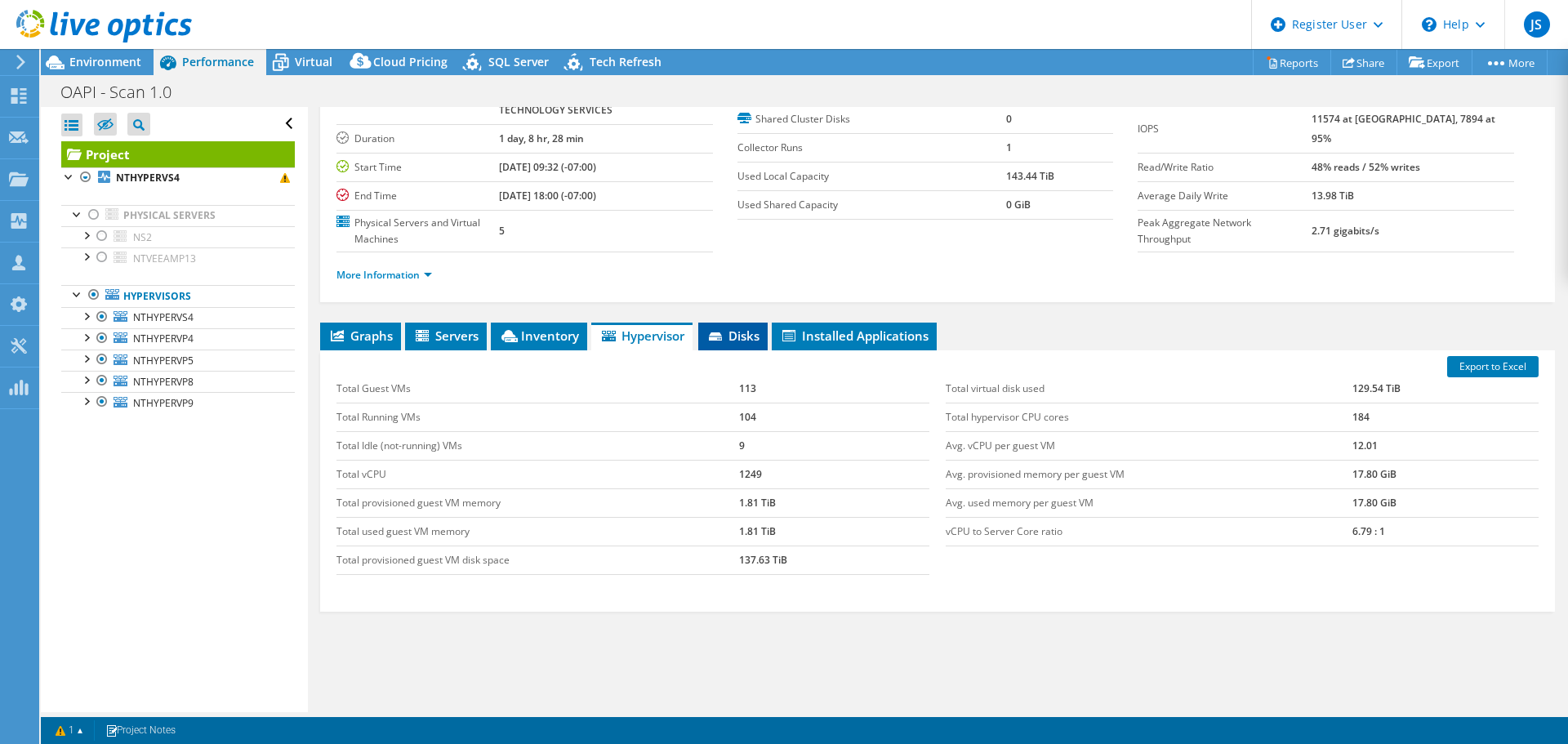
click at [755, 332] on span "Disks" at bounding box center [733, 335] width 54 height 16
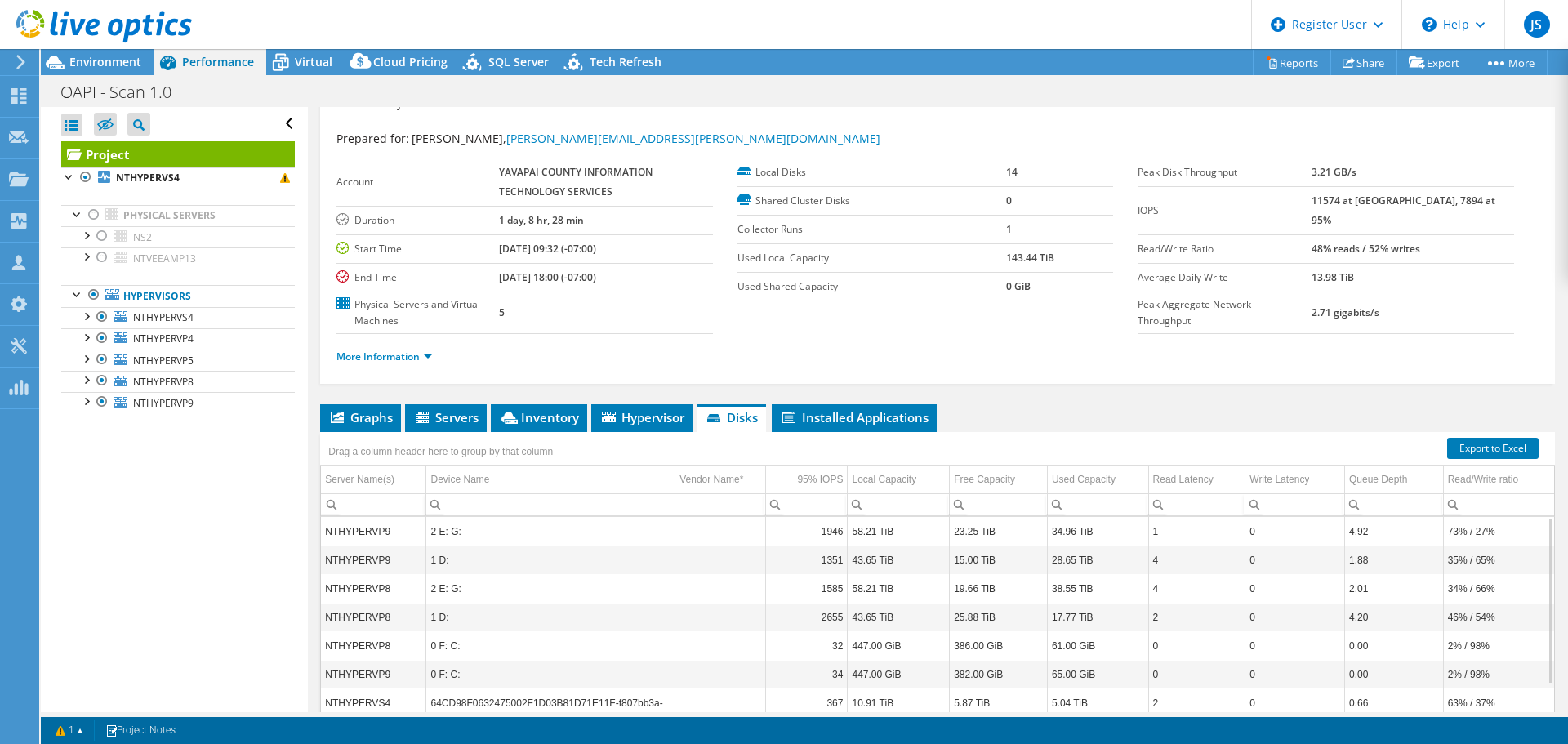
scroll to position [0, 0]
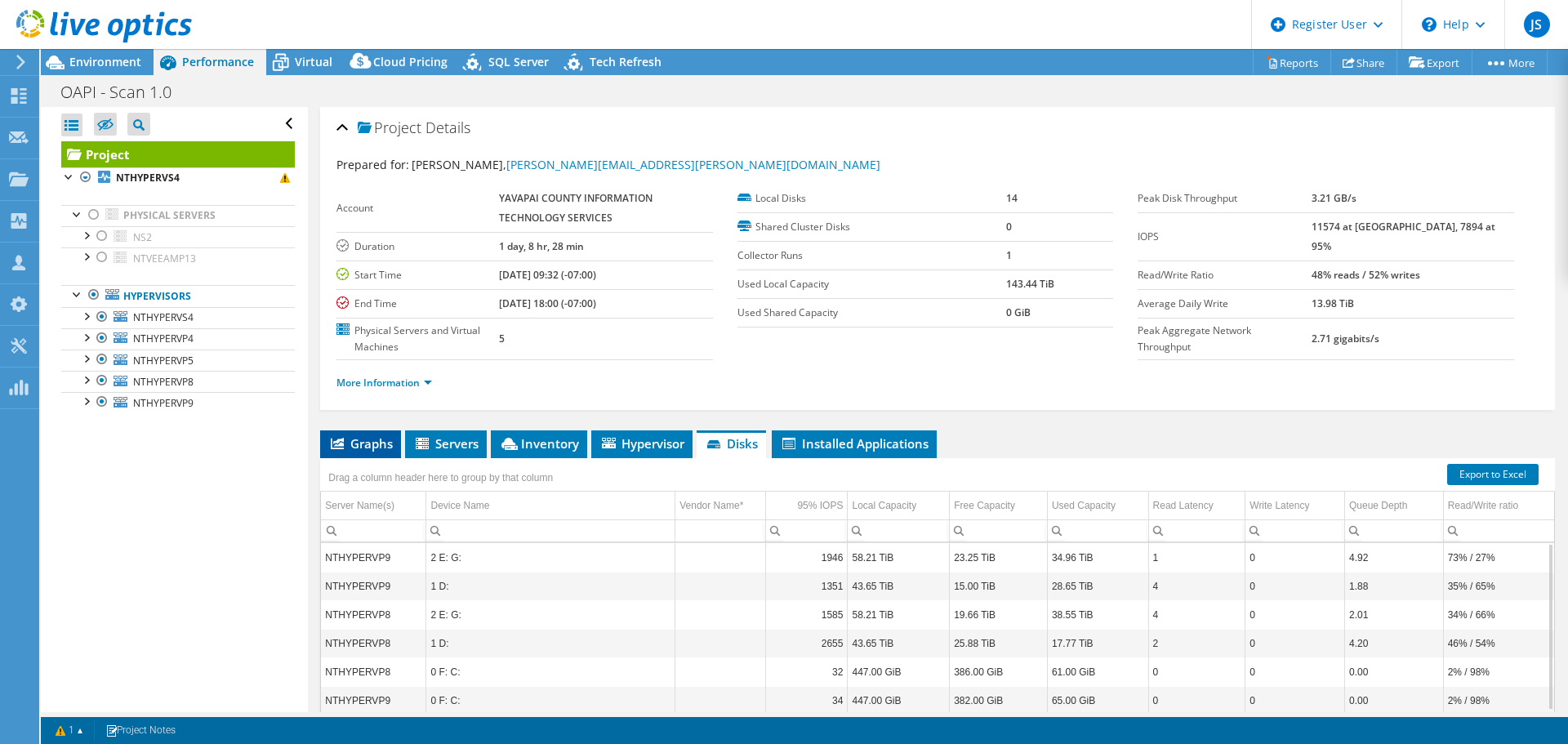
click at [374, 439] on span "Graphs" at bounding box center [360, 443] width 64 height 16
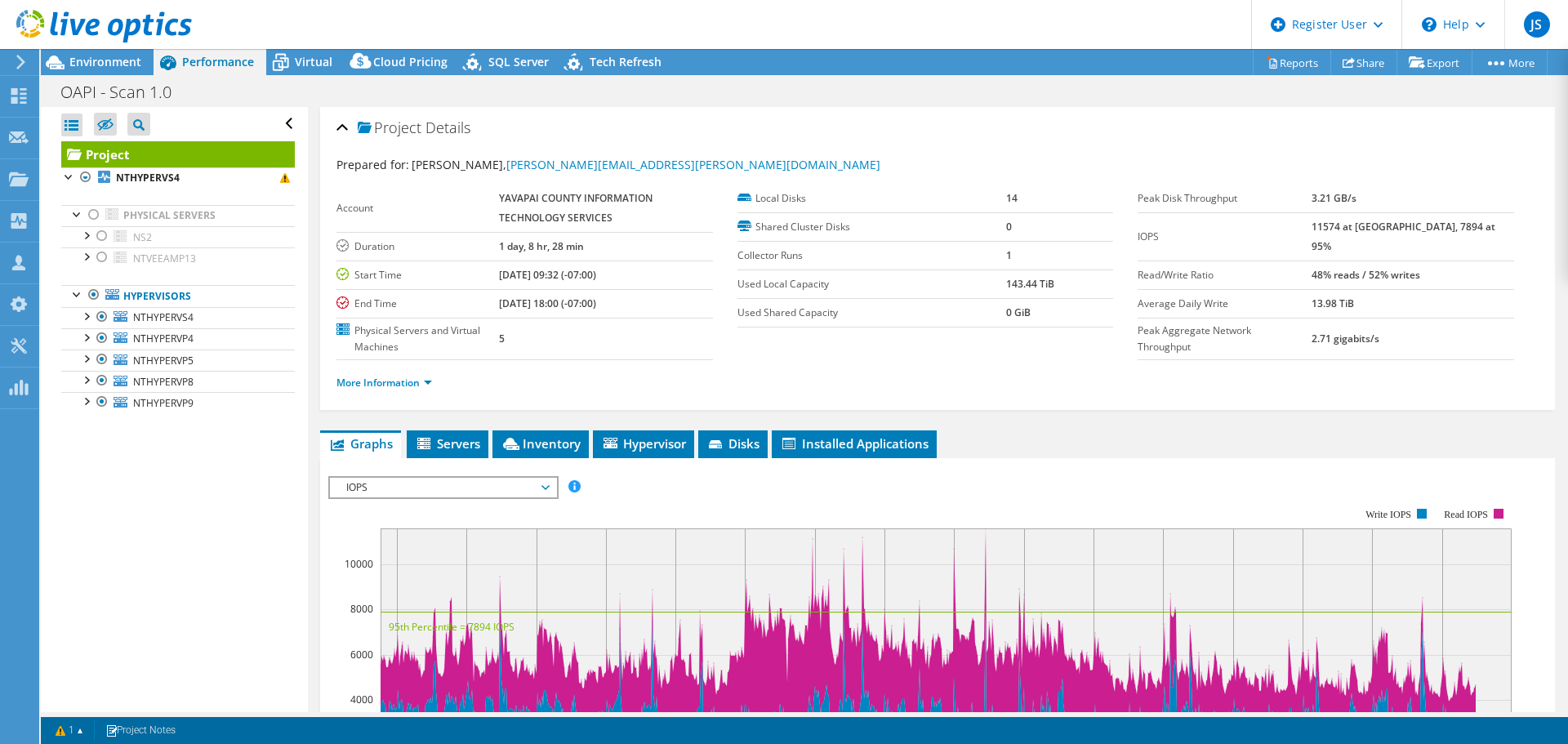
scroll to position [82, 0]
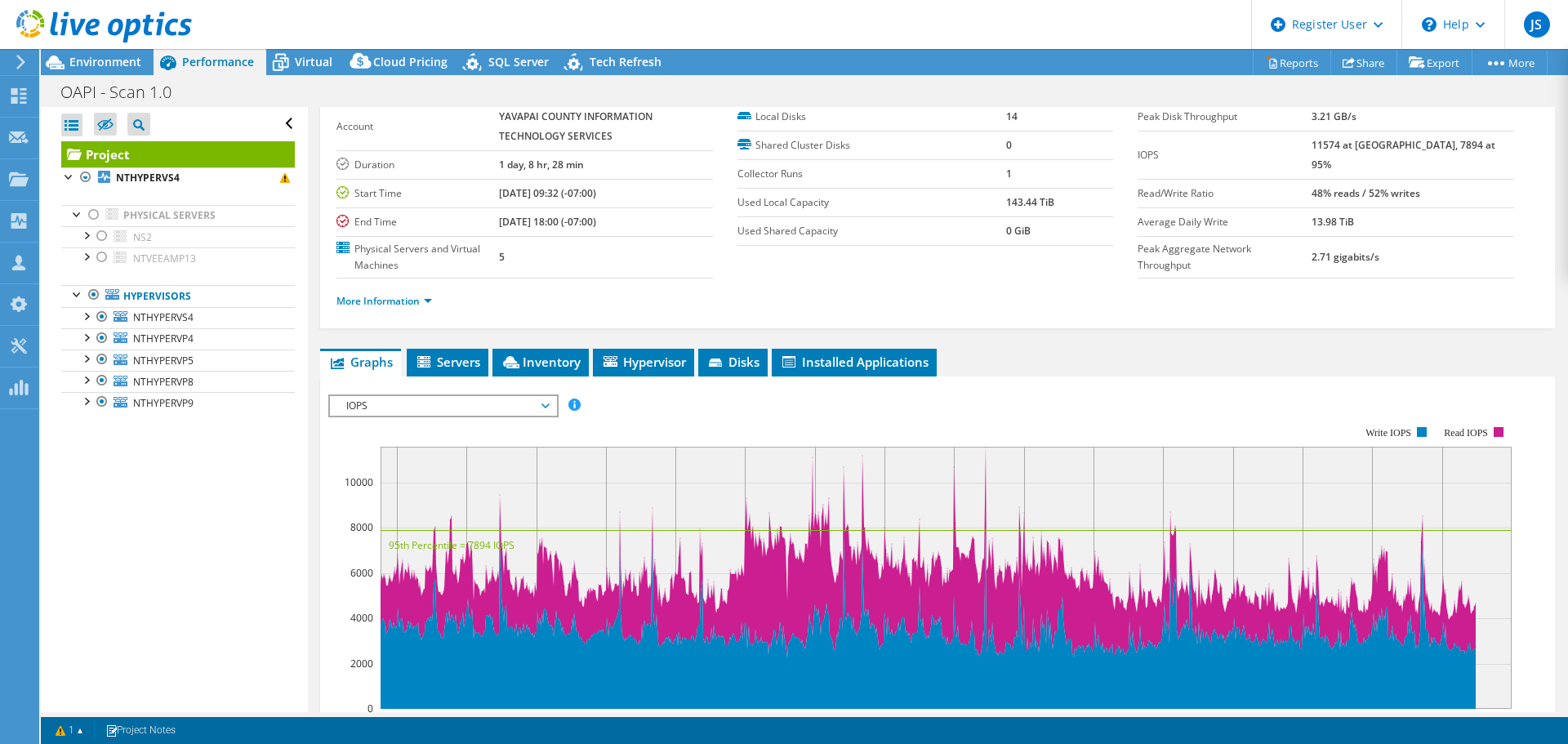
click at [928, 286] on div "More Information" at bounding box center [937, 301] width 1202 height 45
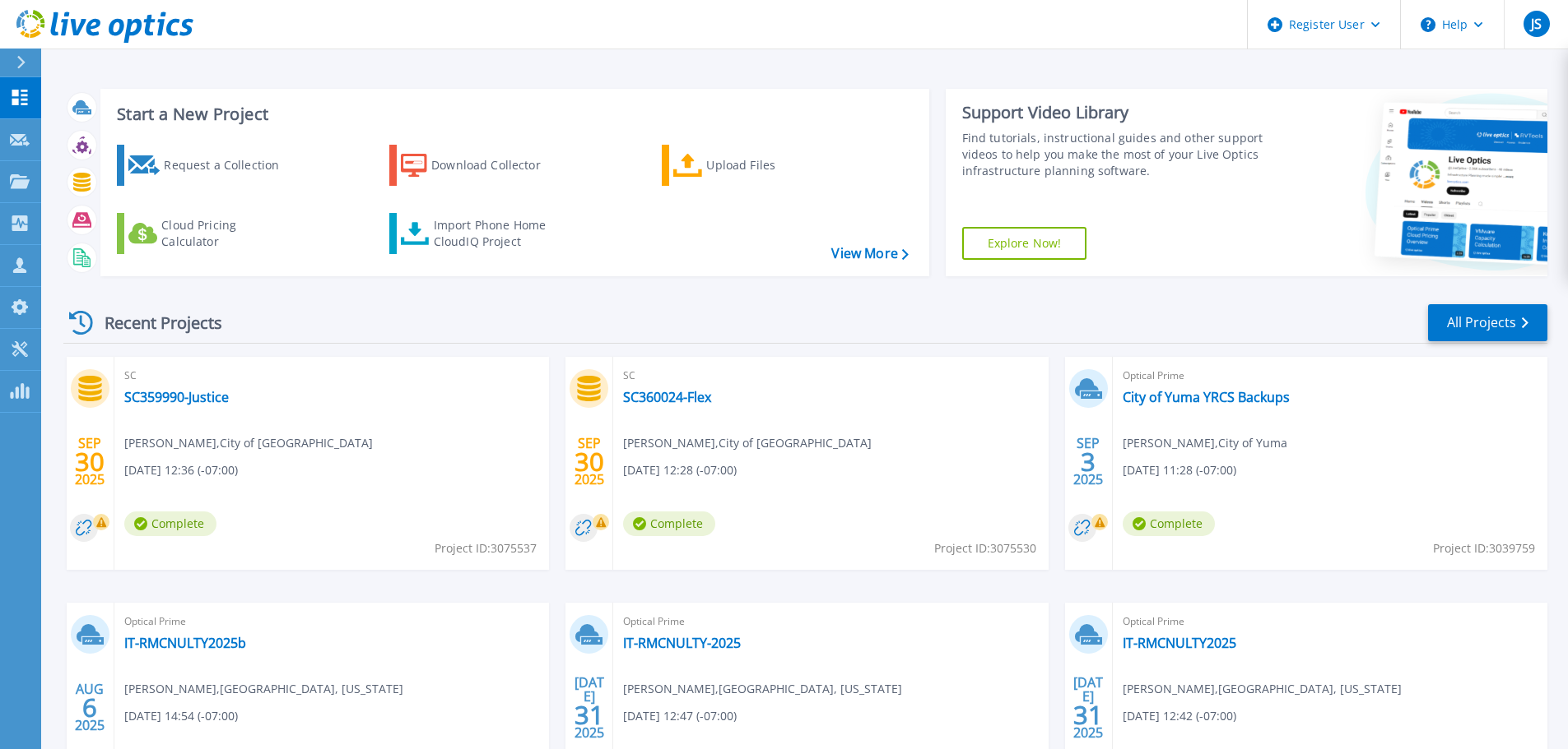
click at [18, 56] on icon at bounding box center [21, 62] width 9 height 13
